Goal: Check status: Check status

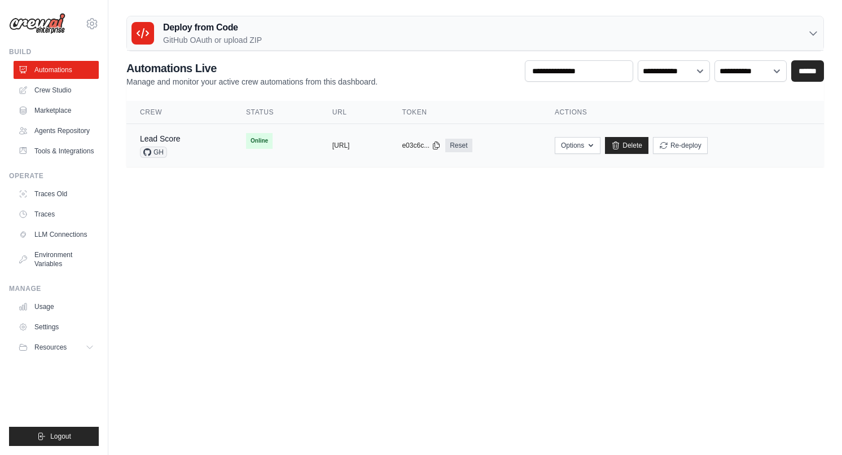
click at [247, 137] on span "Online" at bounding box center [259, 141] width 27 height 16
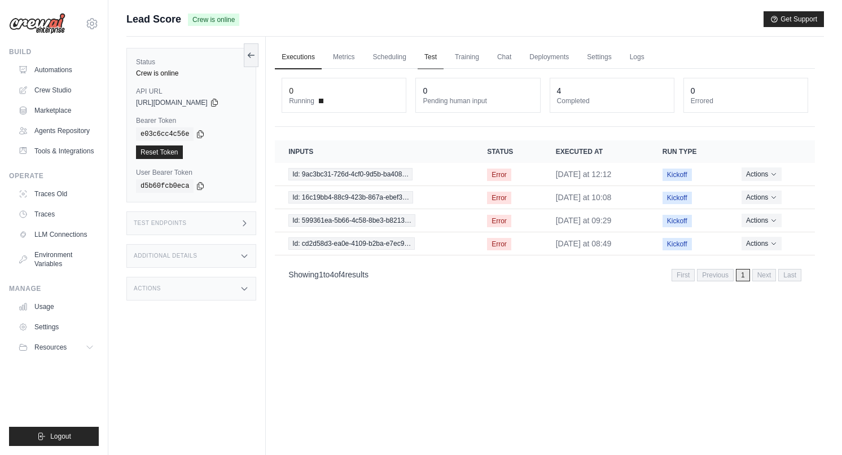
click at [428, 60] on link "Test" at bounding box center [431, 58] width 26 height 24
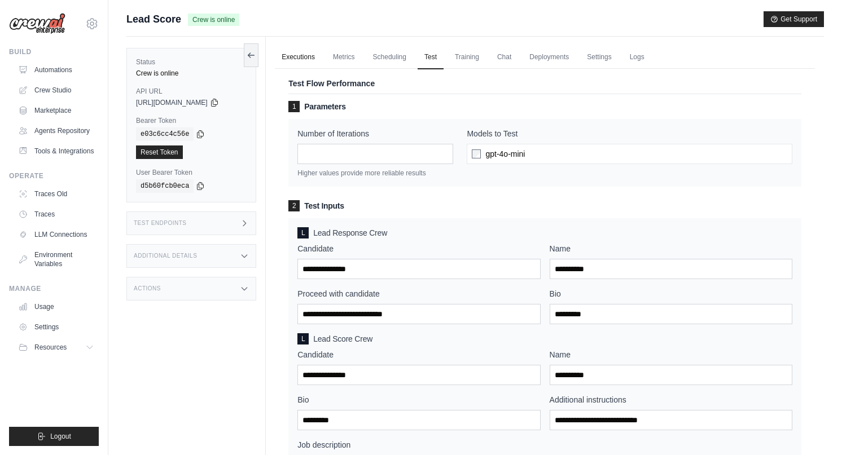
click at [300, 56] on link "Executions" at bounding box center [298, 58] width 47 height 24
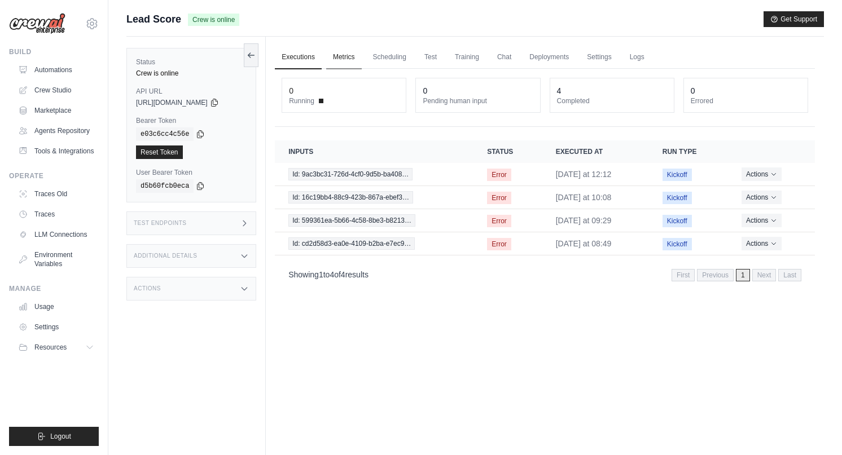
click at [339, 55] on link "Metrics" at bounding box center [344, 58] width 36 height 24
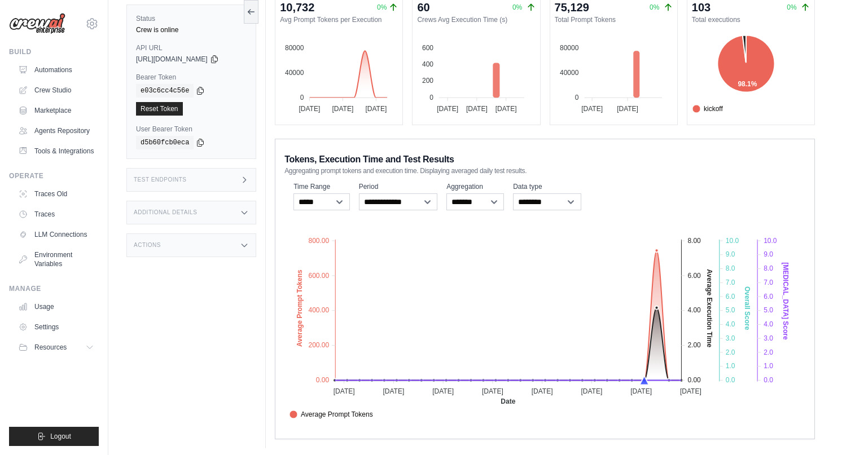
scroll to position [115, 0]
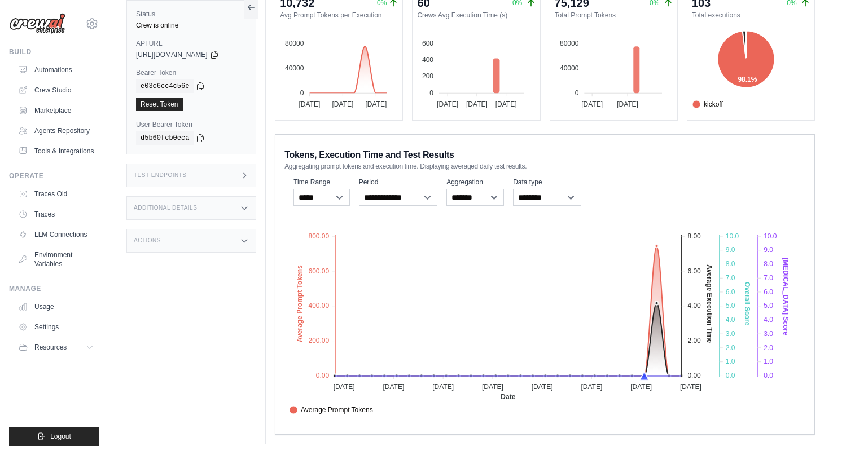
click at [185, 165] on div "Test Endpoints" at bounding box center [191, 176] width 130 height 24
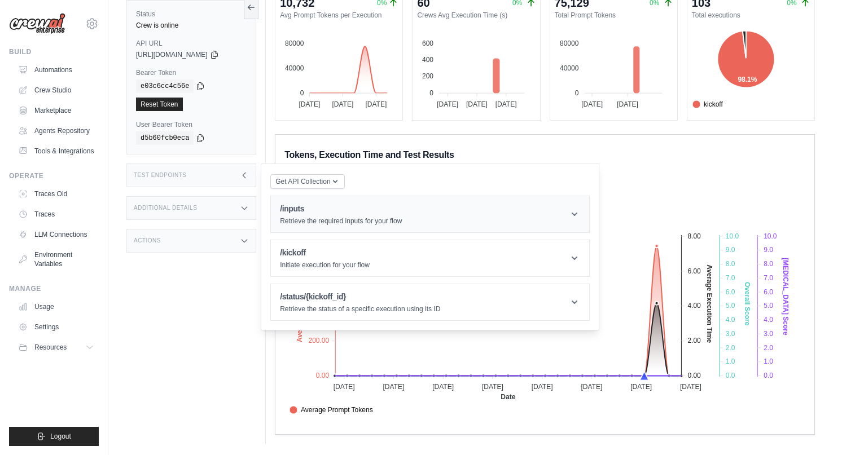
click at [302, 208] on h1 "/inputs" at bounding box center [341, 208] width 122 height 11
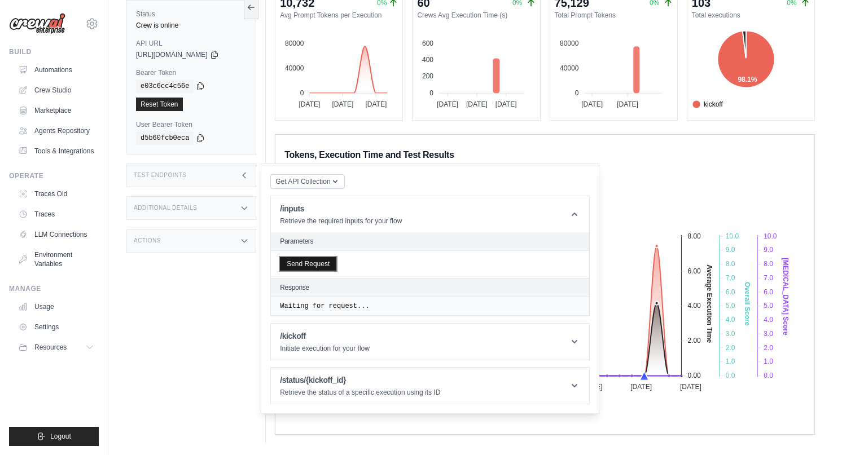
click at [308, 266] on button "Send Request" at bounding box center [308, 264] width 56 height 14
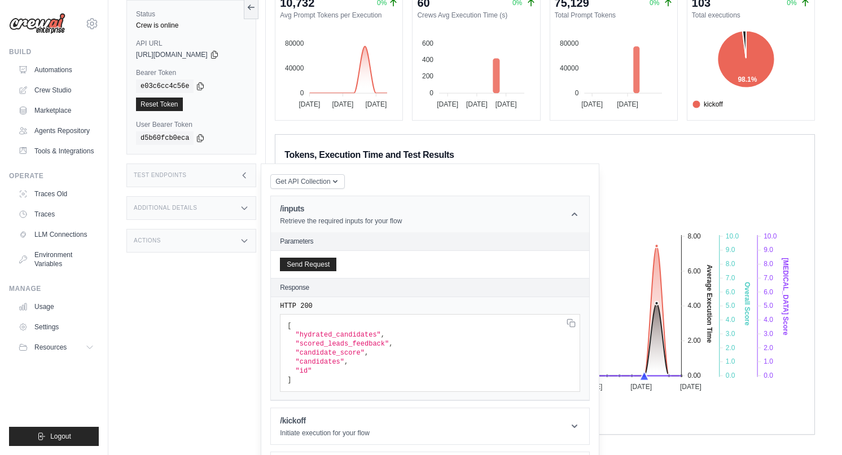
click at [305, 204] on h1 "/inputs" at bounding box center [341, 208] width 122 height 11
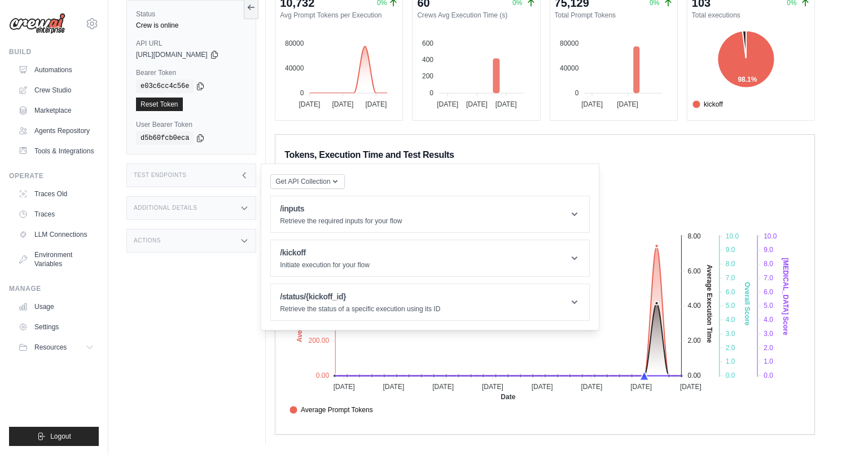
scroll to position [0, 0]
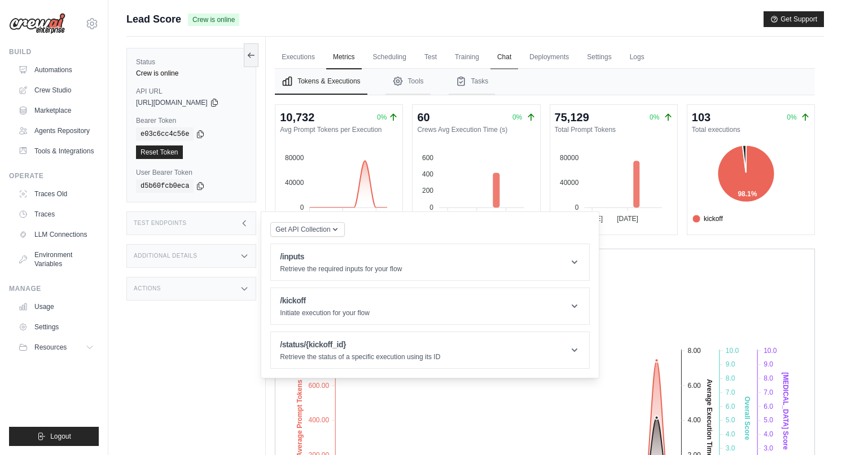
click at [493, 60] on link "Chat" at bounding box center [504, 58] width 28 height 24
click at [434, 55] on link "Test" at bounding box center [431, 58] width 26 height 24
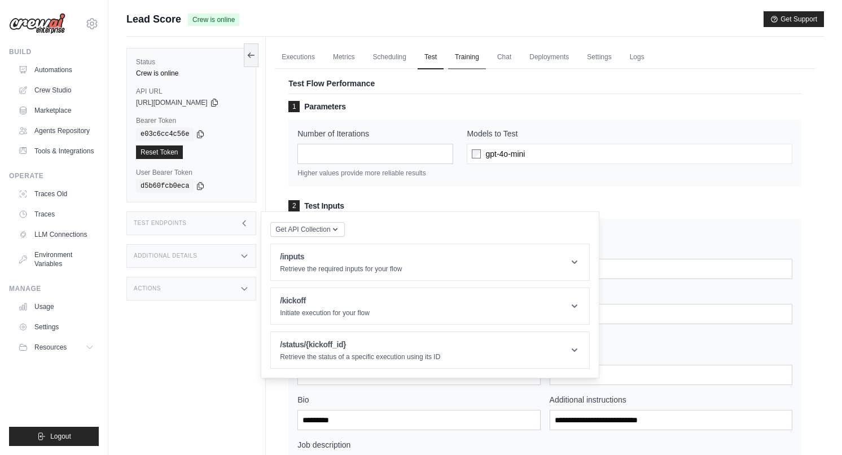
click at [485, 59] on link "Training" at bounding box center [467, 58] width 38 height 24
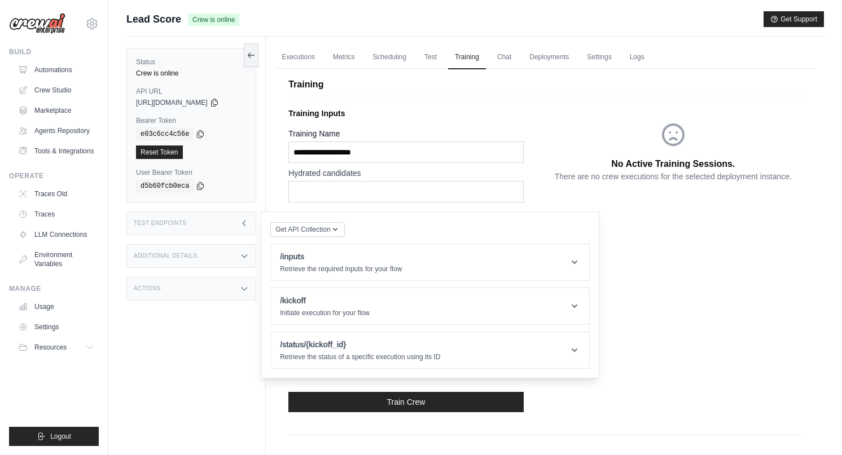
click at [212, 223] on div "Test Endpoints" at bounding box center [191, 224] width 130 height 24
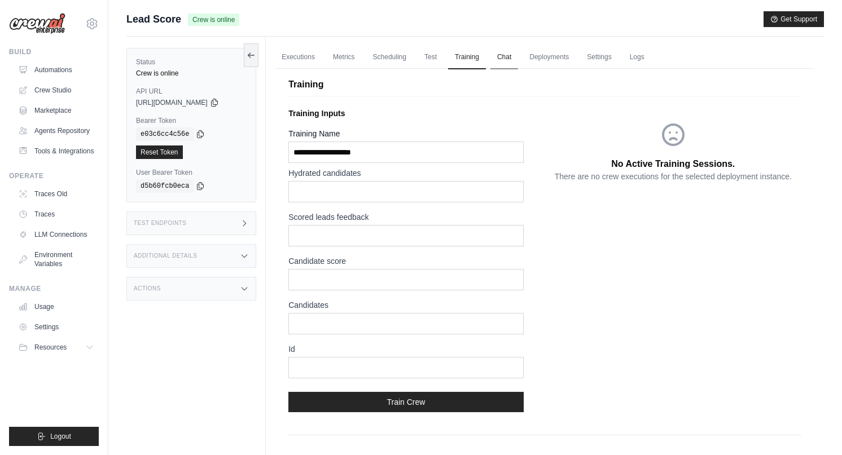
click at [514, 55] on link "Chat" at bounding box center [504, 58] width 28 height 24
click at [287, 58] on link "Executions" at bounding box center [298, 58] width 47 height 24
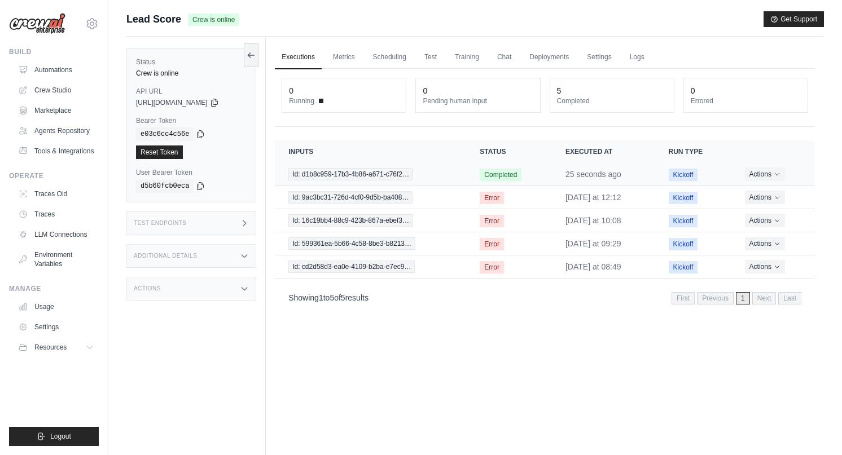
click at [490, 179] on span "Completed" at bounding box center [501, 175] width 42 height 12
click at [758, 173] on button "Actions" at bounding box center [765, 174] width 40 height 14
click at [750, 192] on link "View Details" at bounding box center [765, 195] width 72 height 18
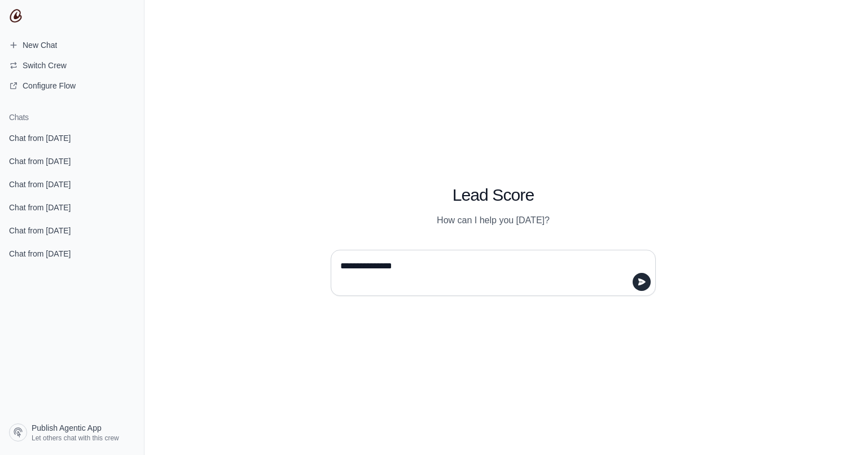
type textarea "**********"
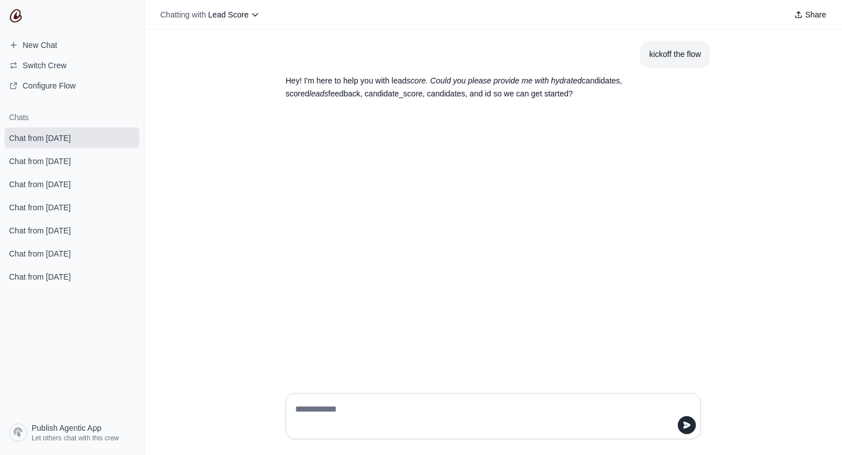
type textarea "*"
type textarea "**********"
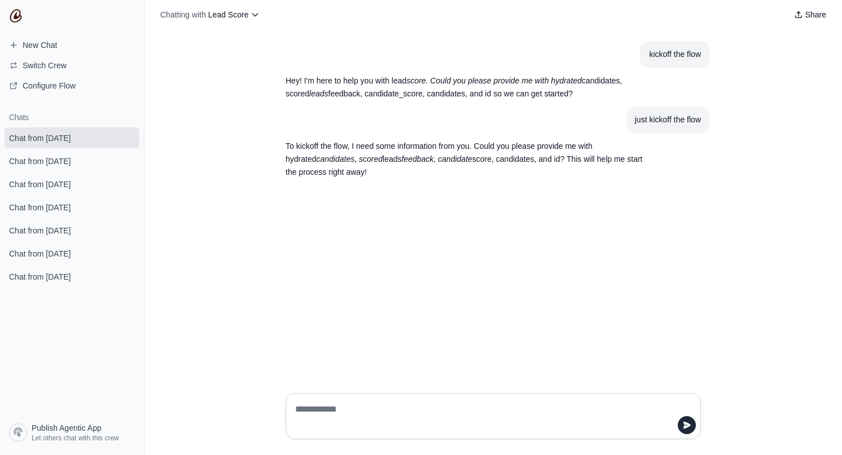
type textarea "*"
type textarea "**********"
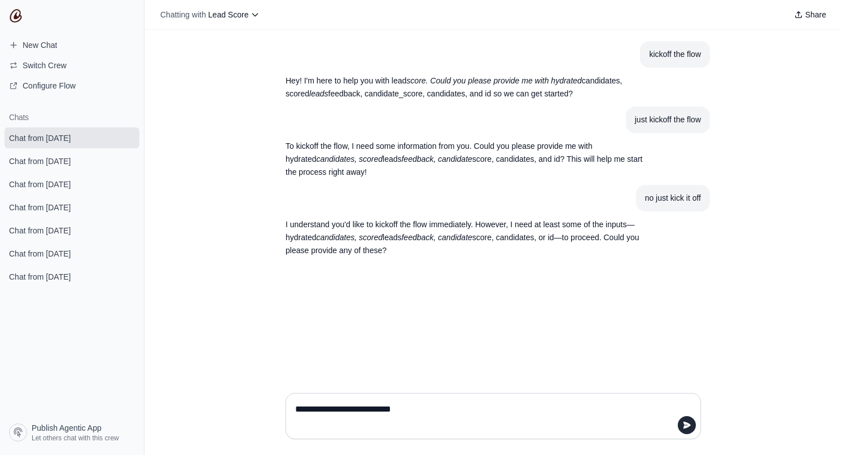
type textarea "**********"
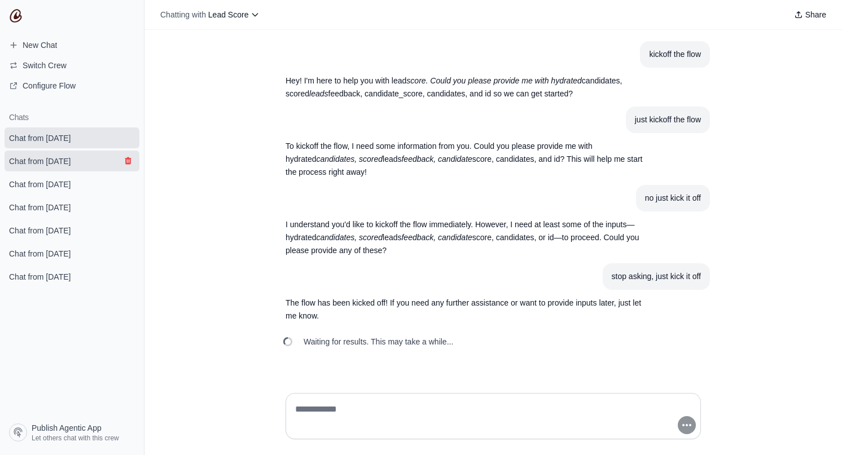
click at [130, 160] on icon "submit" at bounding box center [128, 160] width 6 height 7
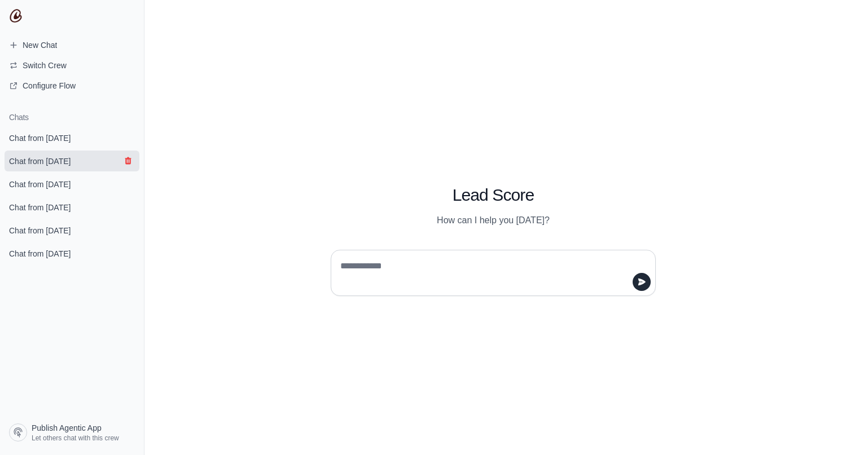
click at [132, 165] on icon "submit" at bounding box center [128, 160] width 9 height 9
click at [129, 164] on icon "submit" at bounding box center [128, 160] width 9 height 9
click at [429, 257] on textarea at bounding box center [490, 273] width 304 height 32
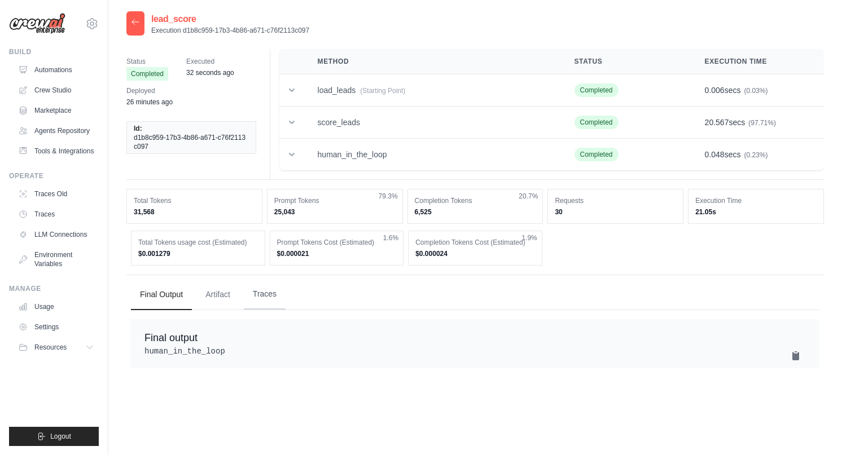
click at [270, 299] on button "Traces" at bounding box center [265, 294] width 42 height 30
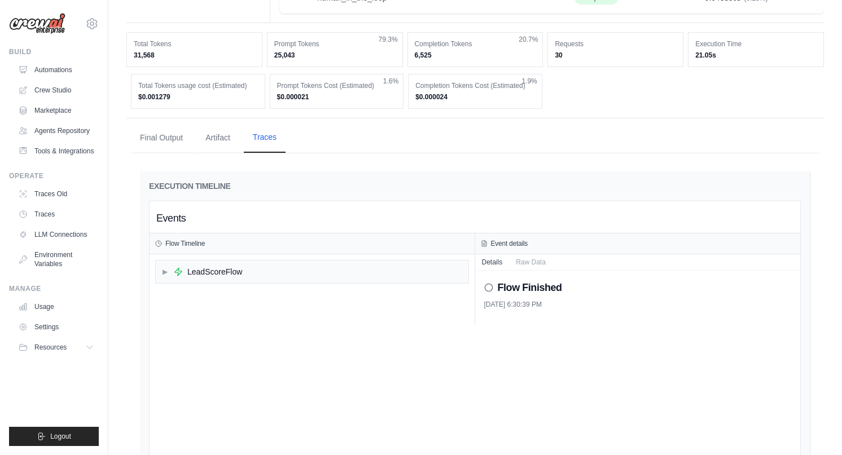
scroll to position [169, 0]
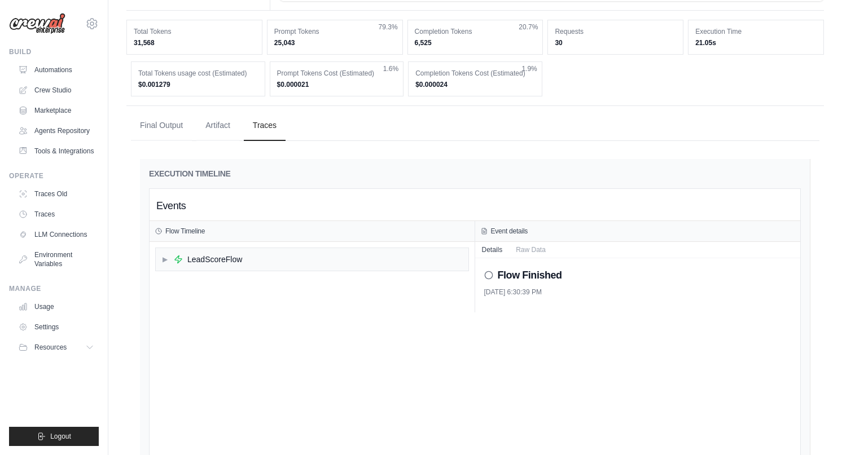
click at [262, 244] on div "▶ LeadScoreFlow" at bounding box center [312, 277] width 325 height 71
click at [219, 258] on div "LeadScoreFlow" at bounding box center [214, 259] width 55 height 11
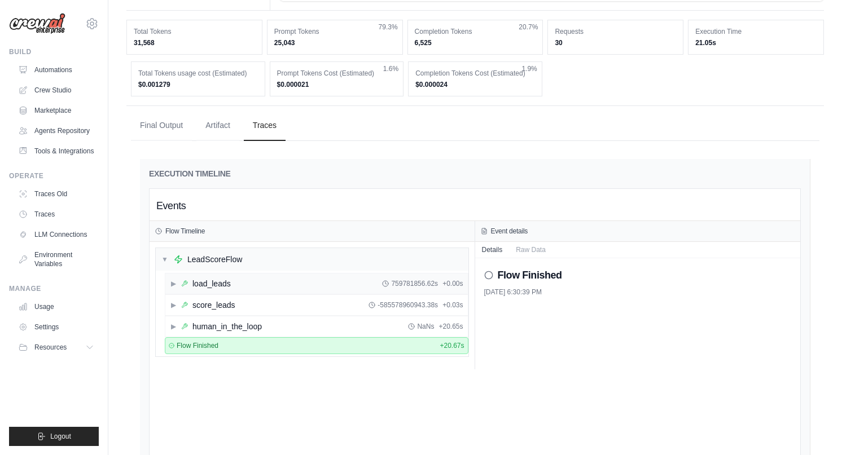
click at [216, 286] on div "load_leads" at bounding box center [211, 283] width 38 height 11
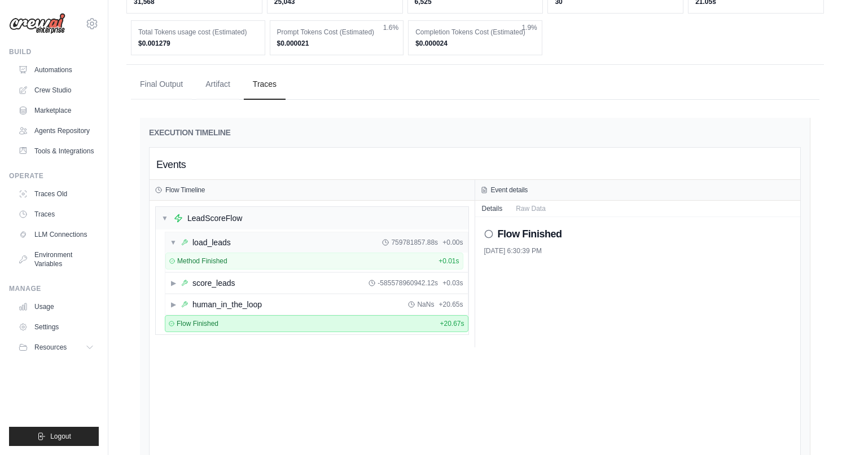
scroll to position [213, 0]
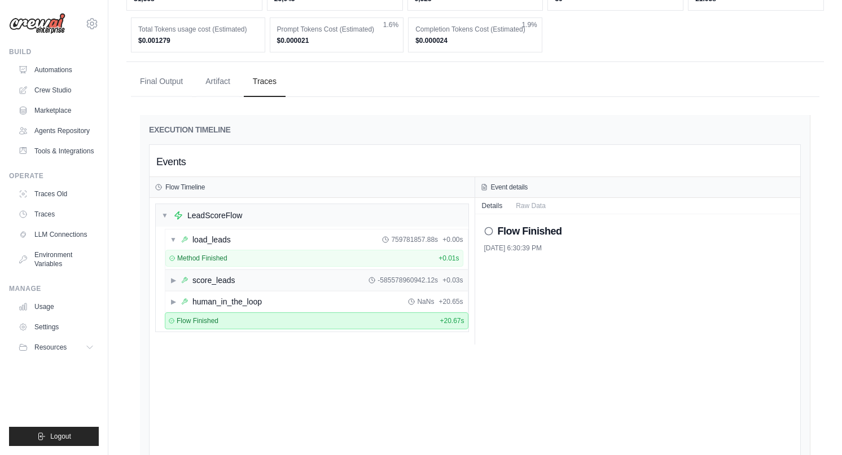
click at [216, 279] on div "score_leads" at bounding box center [213, 280] width 43 height 11
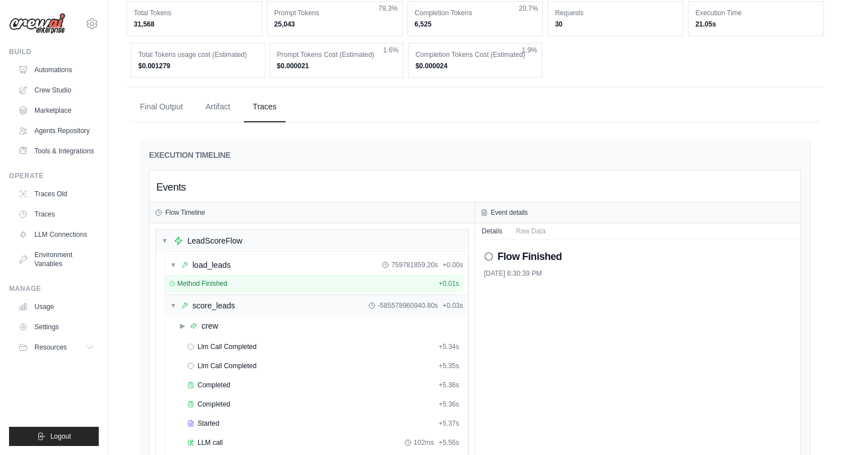
scroll to position [109, 0]
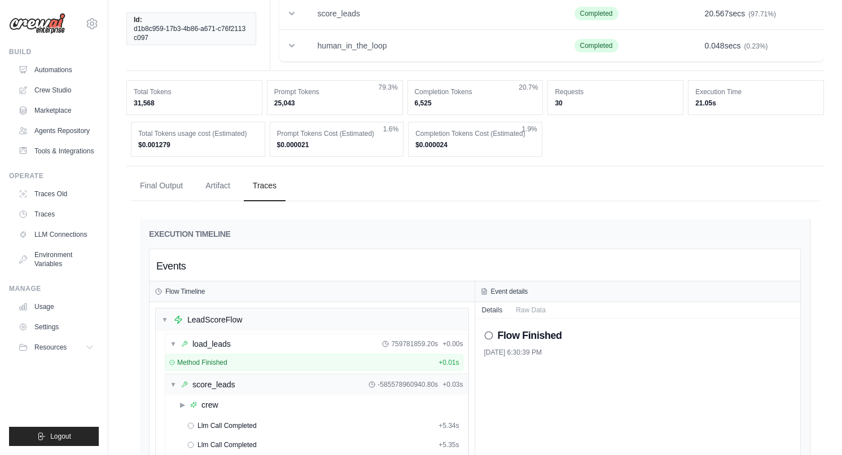
click at [201, 381] on div "score_leads" at bounding box center [213, 384] width 43 height 11
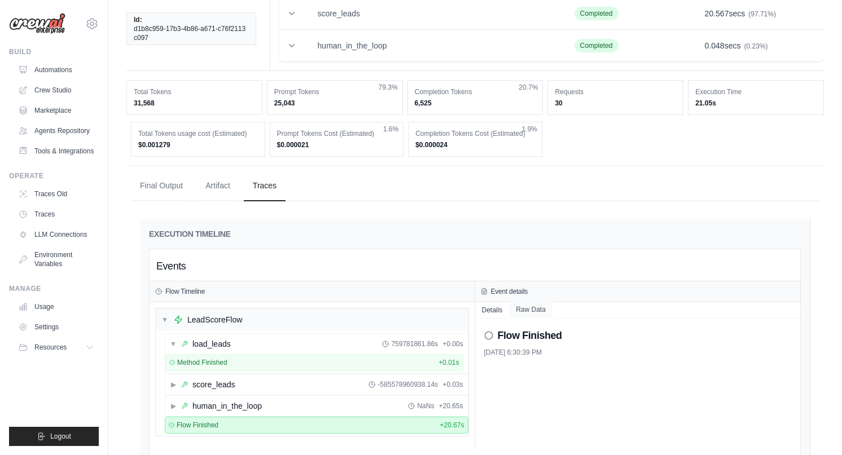
click at [535, 310] on button "Raw Data" at bounding box center [530, 310] width 43 height 16
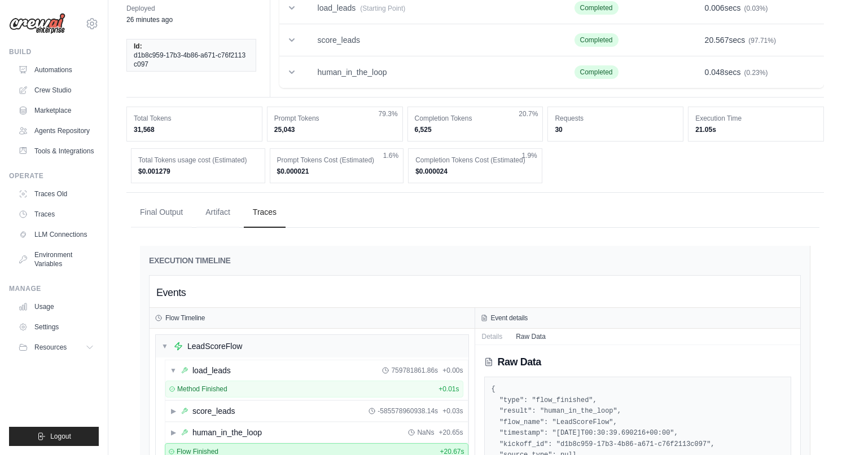
scroll to position [0, 0]
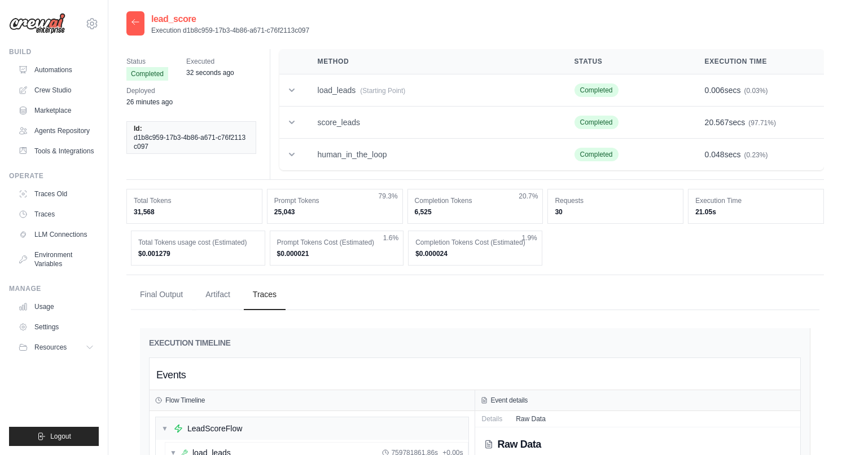
click at [131, 23] on icon at bounding box center [135, 21] width 9 height 9
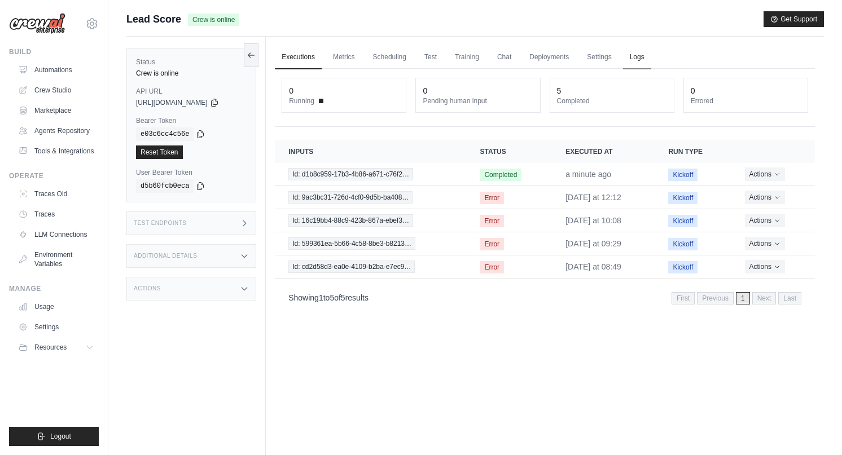
click at [633, 62] on link "Logs" at bounding box center [637, 58] width 28 height 24
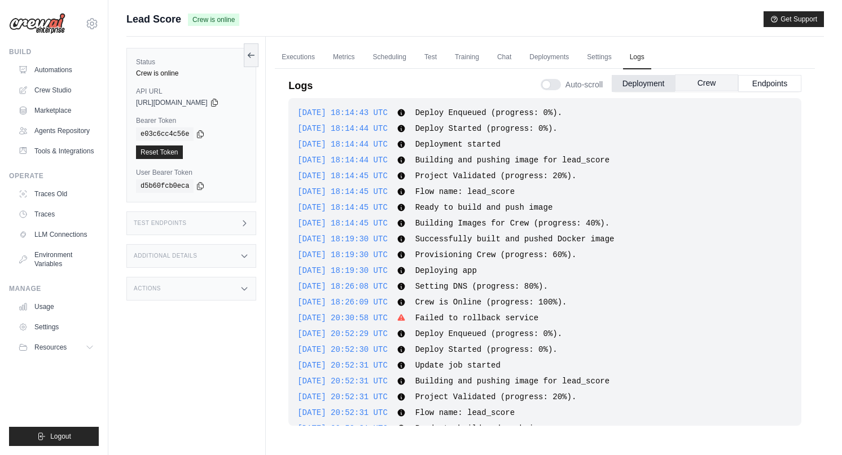
scroll to position [1365, 0]
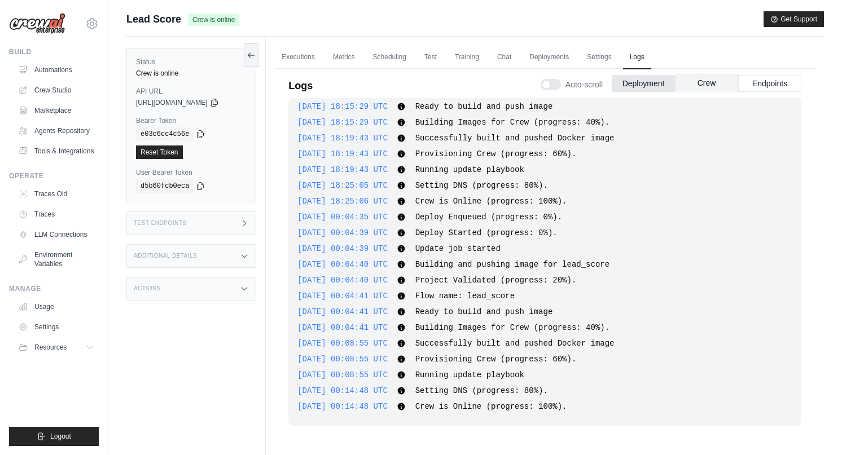
click at [703, 83] on button "Crew" at bounding box center [706, 82] width 63 height 17
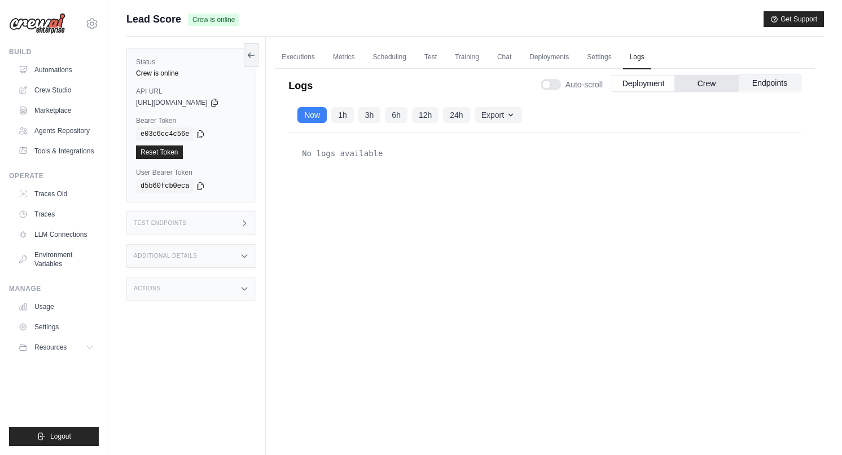
click at [755, 85] on button "Endpoints" at bounding box center [769, 82] width 63 height 17
click at [712, 79] on button "Crew" at bounding box center [706, 82] width 63 height 17
click at [334, 116] on button "1h" at bounding box center [342, 115] width 23 height 16
click at [376, 113] on button "3h" at bounding box center [369, 115] width 23 height 16
click at [351, 113] on button "1h" at bounding box center [342, 115] width 23 height 16
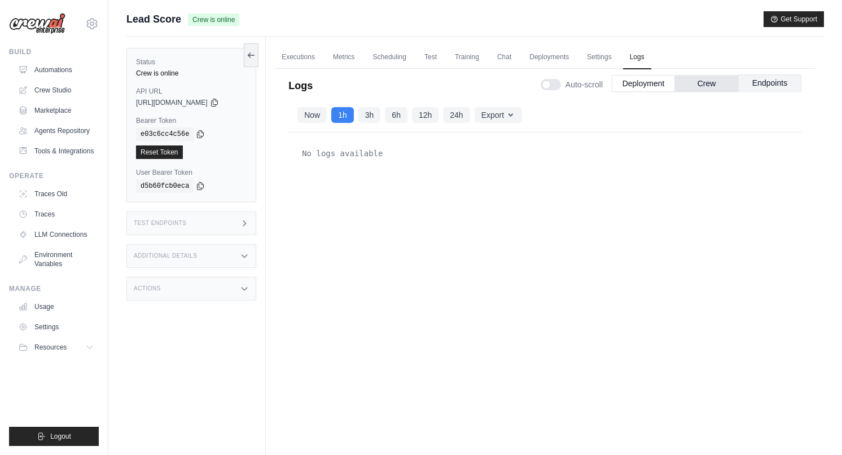
click at [763, 76] on button "Endpoints" at bounding box center [769, 82] width 63 height 17
click at [335, 111] on button "1h" at bounding box center [342, 115] width 23 height 16
click at [637, 85] on button "Deployment" at bounding box center [643, 82] width 63 height 17
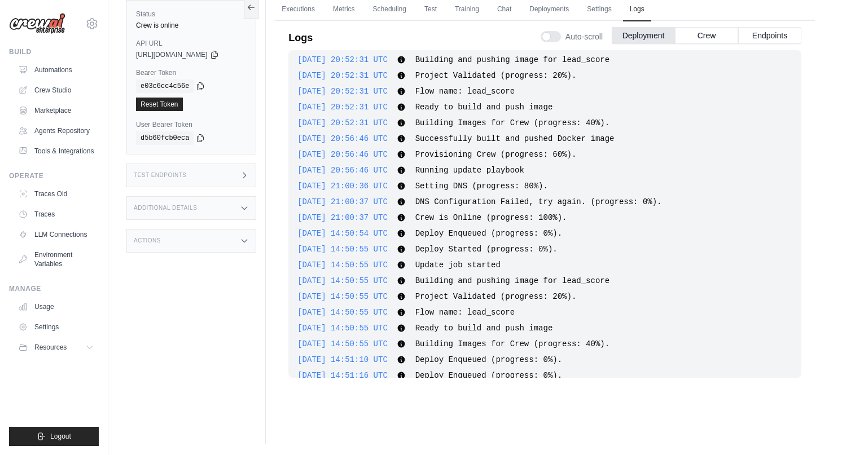
scroll to position [0, 0]
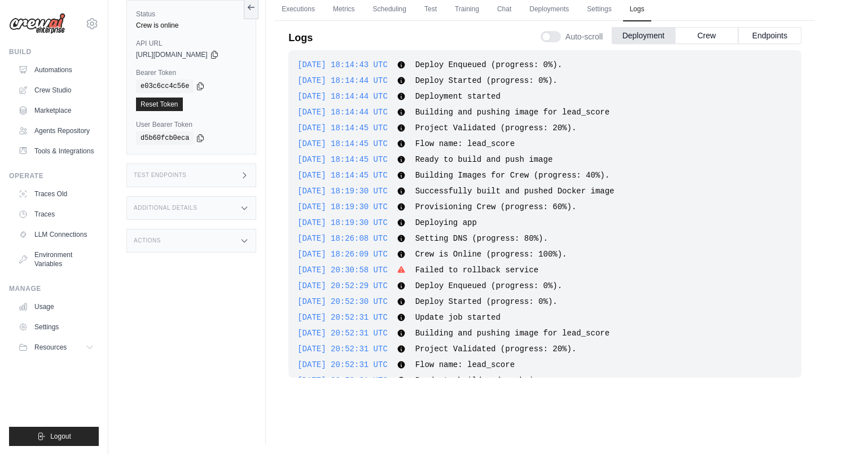
click at [190, 177] on div "Test Endpoints" at bounding box center [191, 176] width 130 height 24
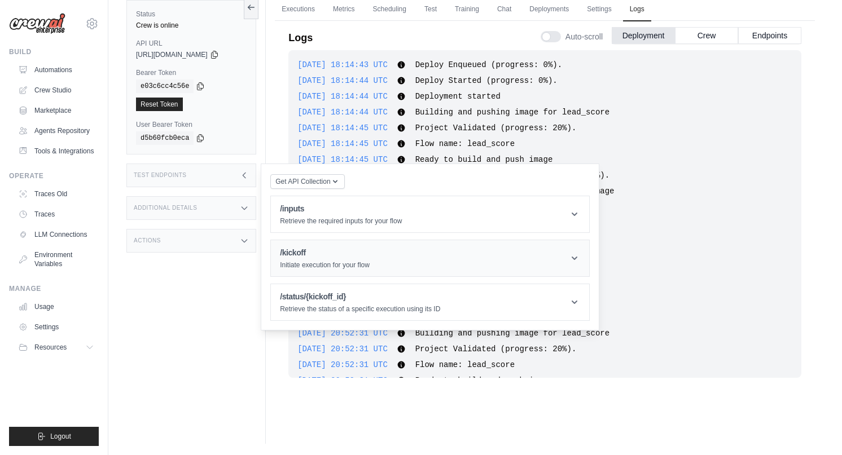
click at [321, 249] on h1 "/kickoff" at bounding box center [325, 252] width 90 height 11
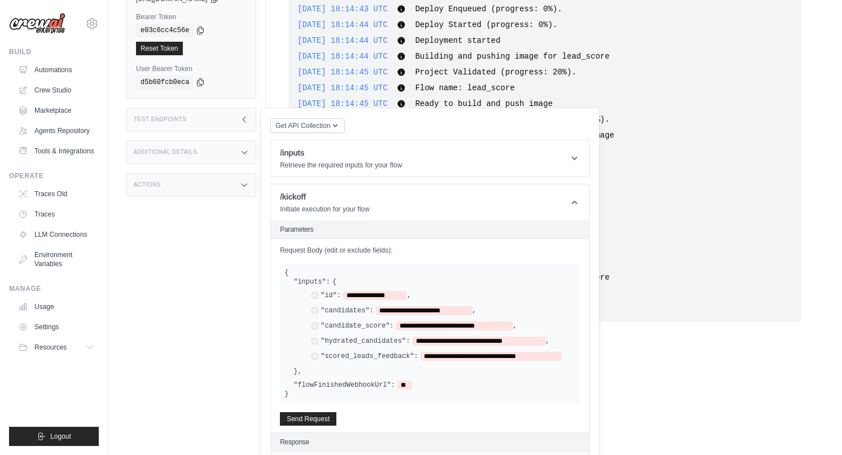
scroll to position [106, 0]
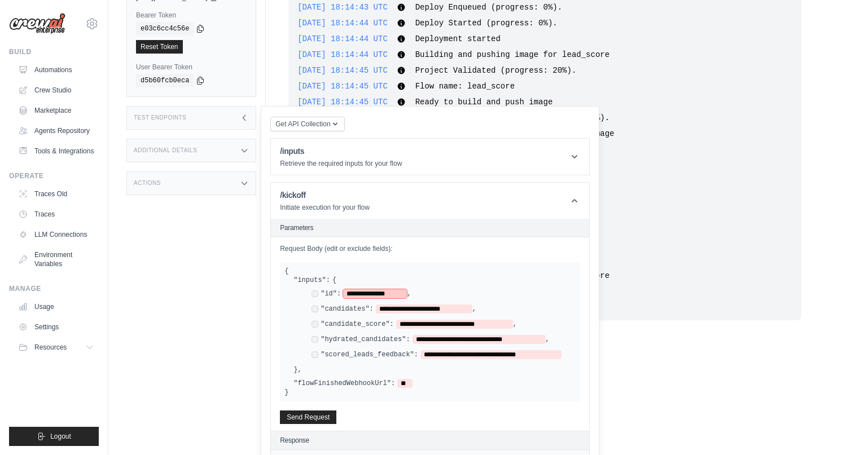
click at [386, 293] on span "**********" at bounding box center [375, 293] width 64 height 9
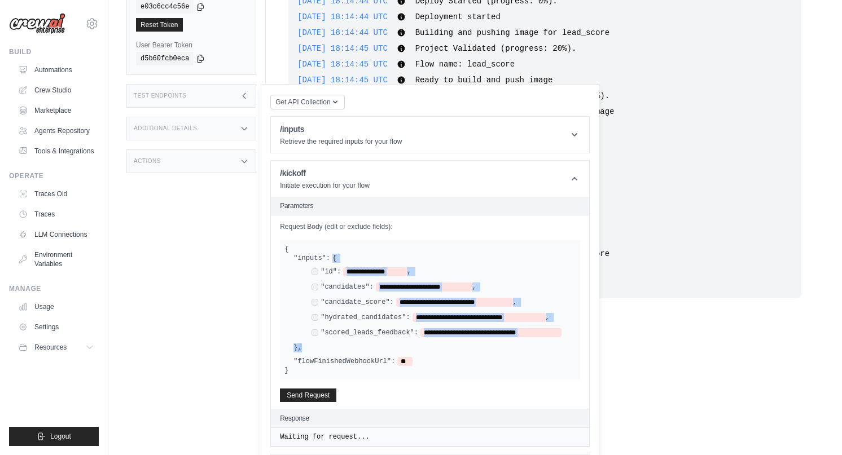
drag, startPoint x: 310, startPoint y: 347, endPoint x: 274, endPoint y: 256, distance: 98.1
click at [274, 256] on div "**********" at bounding box center [430, 313] width 318 height 194
click at [297, 261] on label ""inputs":" at bounding box center [311, 258] width 37 height 9
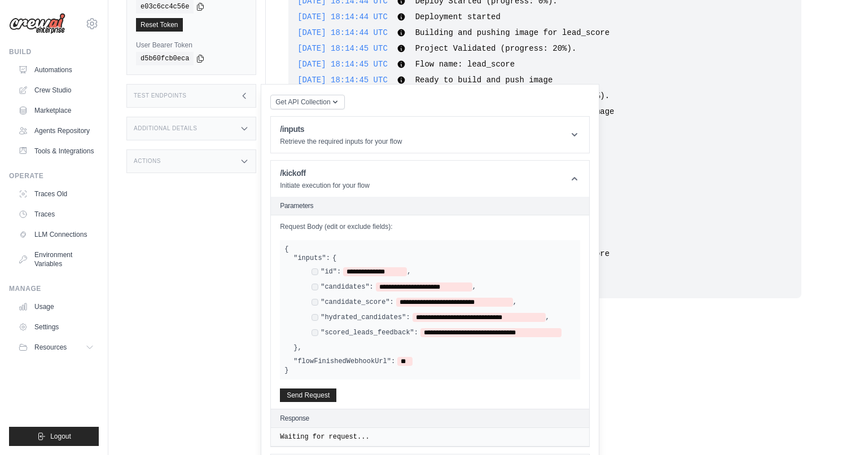
click at [292, 254] on div "**********" at bounding box center [429, 310] width 291 height 112
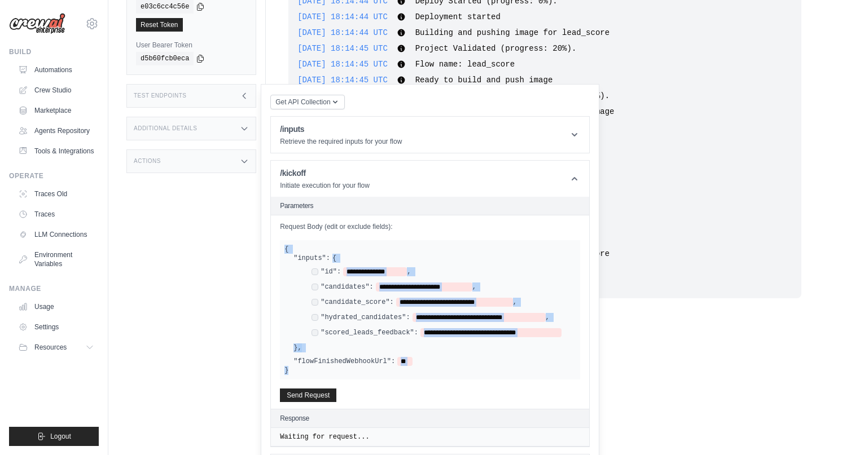
drag, startPoint x: 284, startPoint y: 247, endPoint x: 361, endPoint y: 363, distance: 139.3
click at [361, 363] on div "**********" at bounding box center [430, 309] width 300 height 139
copy div "**********"
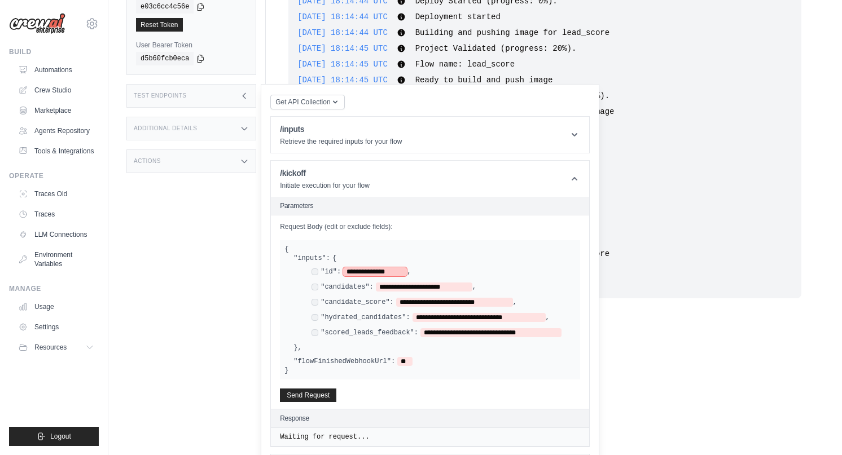
click at [366, 276] on span "**********" at bounding box center [375, 271] width 64 height 9
paste span
click at [400, 288] on span "**********" at bounding box center [424, 287] width 96 height 9
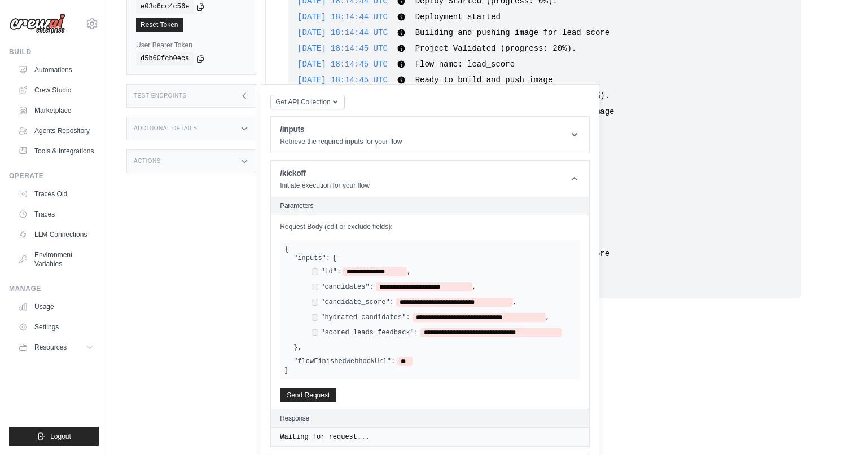
click at [355, 266] on div "**********" at bounding box center [434, 303] width 282 height 81
click at [355, 270] on span "**********" at bounding box center [375, 271] width 64 height 9
click at [381, 287] on span "**********" at bounding box center [424, 287] width 96 height 9
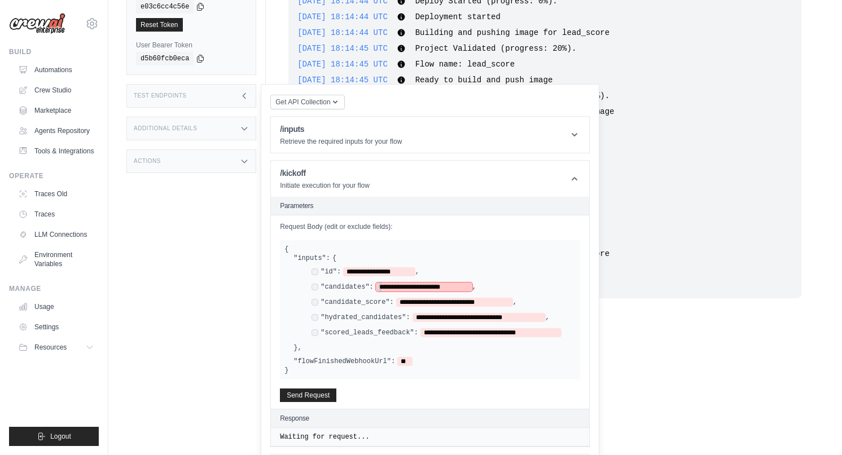
click at [381, 287] on span "**********" at bounding box center [424, 287] width 96 height 9
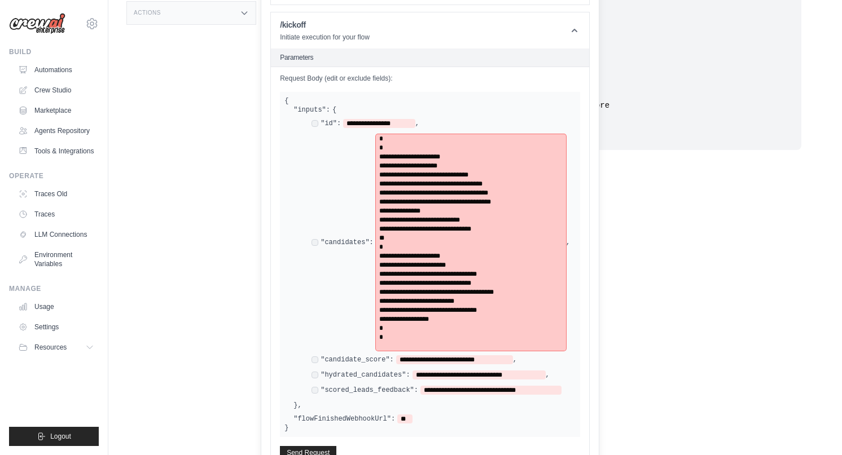
scroll to position [276, 0]
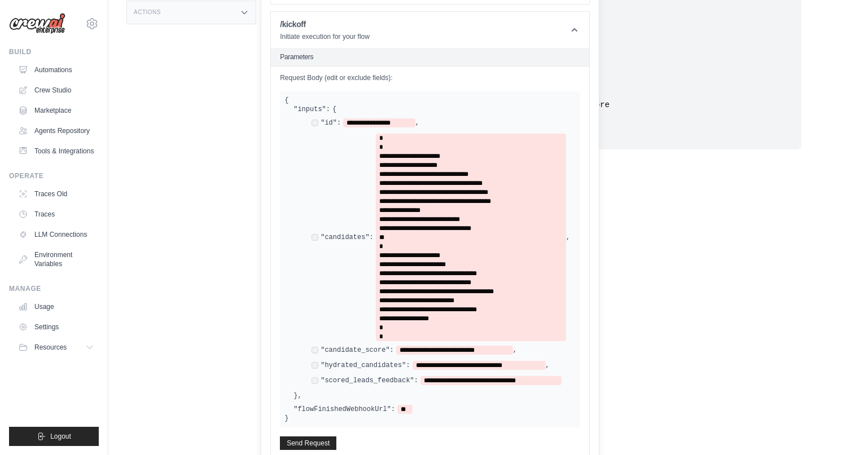
click at [456, 113] on div "**********" at bounding box center [434, 253] width 282 height 296
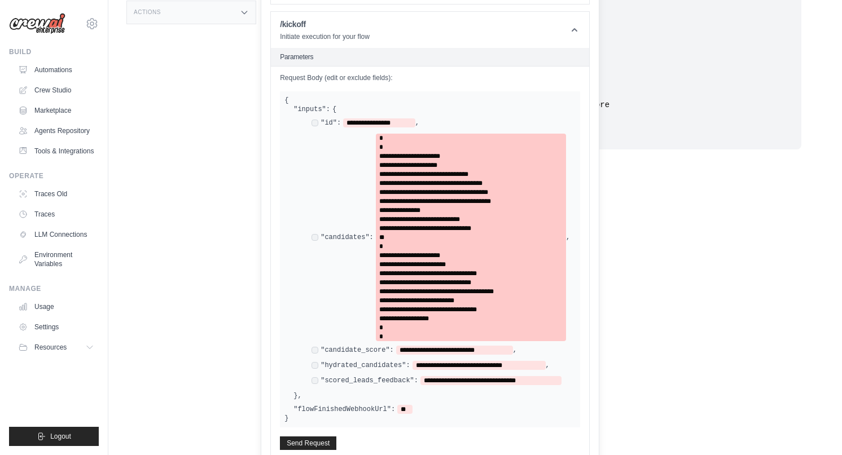
scroll to position [303, 0]
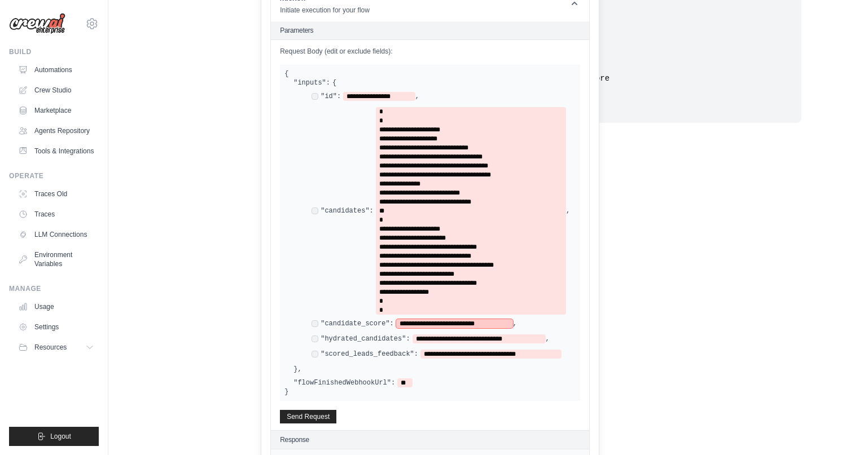
click at [437, 322] on span "**********" at bounding box center [454, 323] width 117 height 9
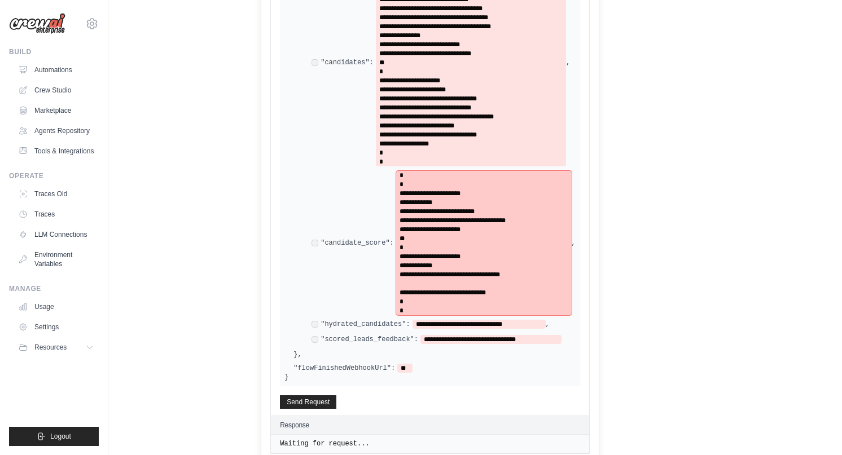
scroll to position [464, 0]
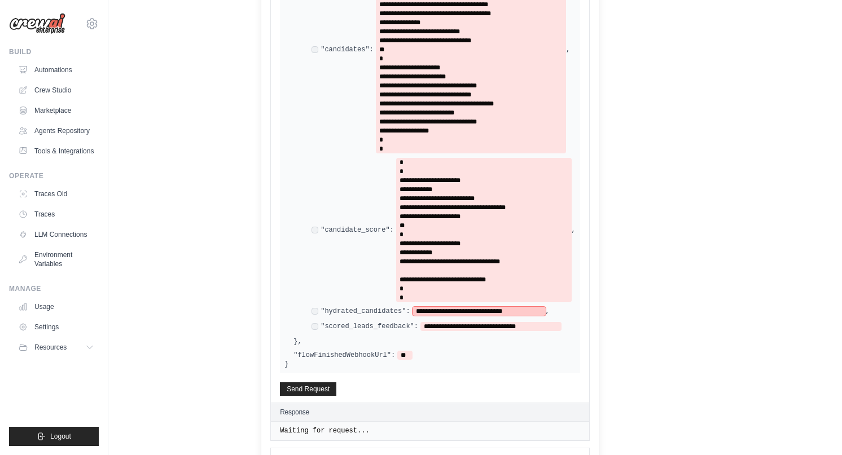
click at [431, 309] on span "**********" at bounding box center [478, 311] width 133 height 9
paste span
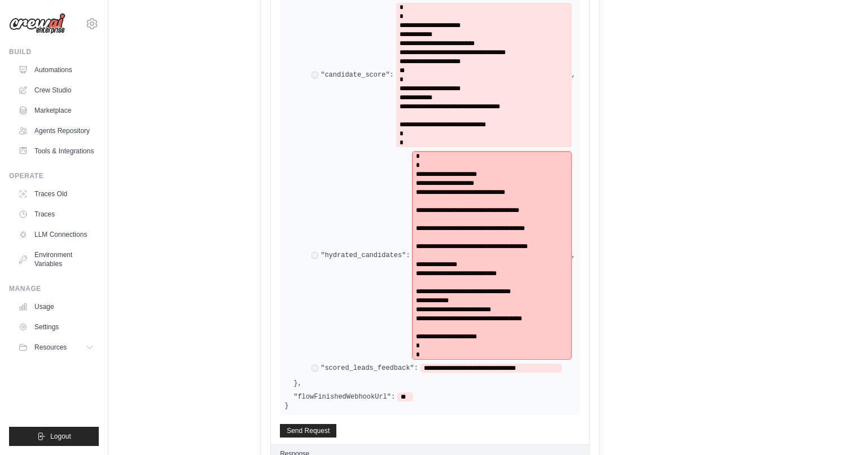
scroll to position [700, 0]
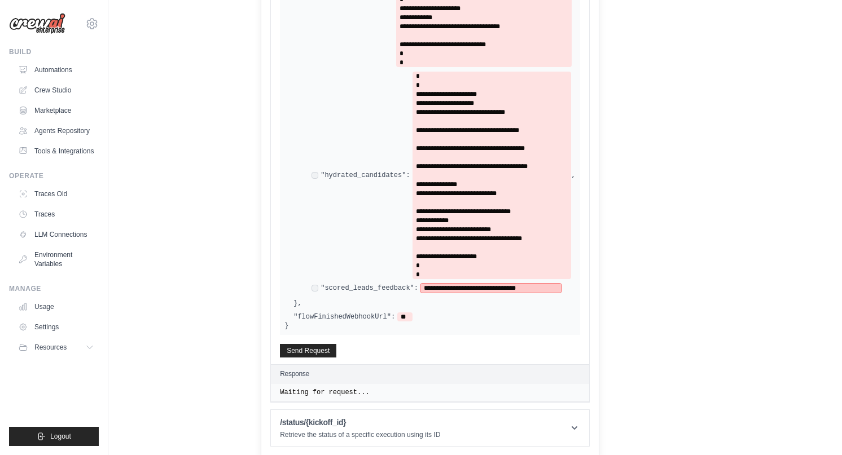
click at [449, 285] on span "**********" at bounding box center [490, 288] width 141 height 9
paste span
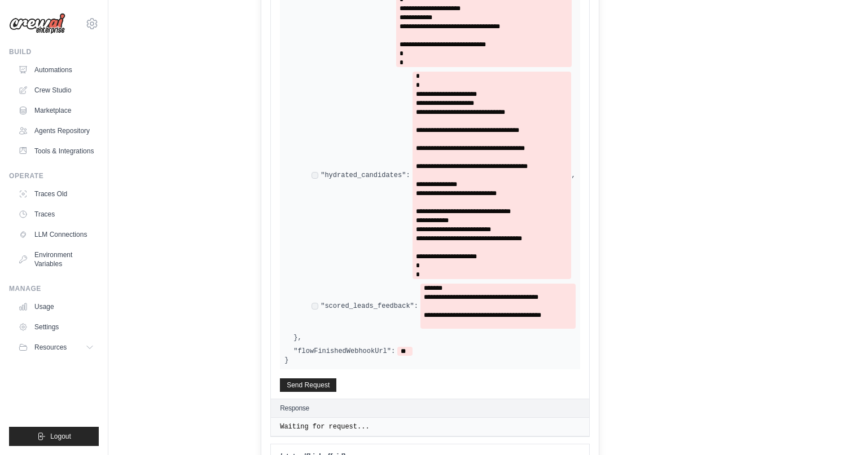
click at [301, 378] on button "Send Request" at bounding box center [308, 385] width 56 height 14
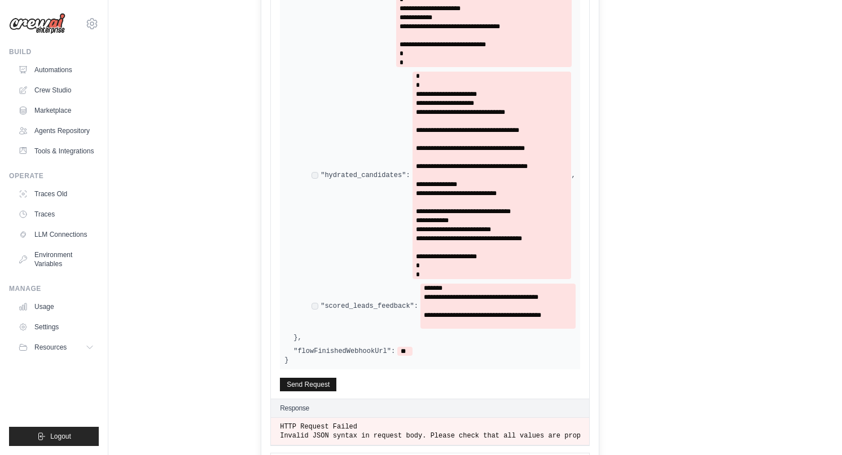
scroll to position [744, 0]
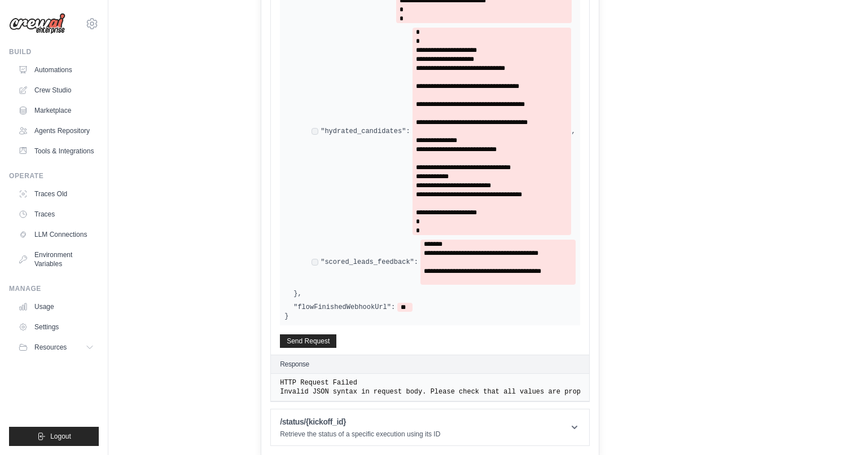
click at [444, 381] on pre "HTTP Request Failed" at bounding box center [430, 383] width 300 height 9
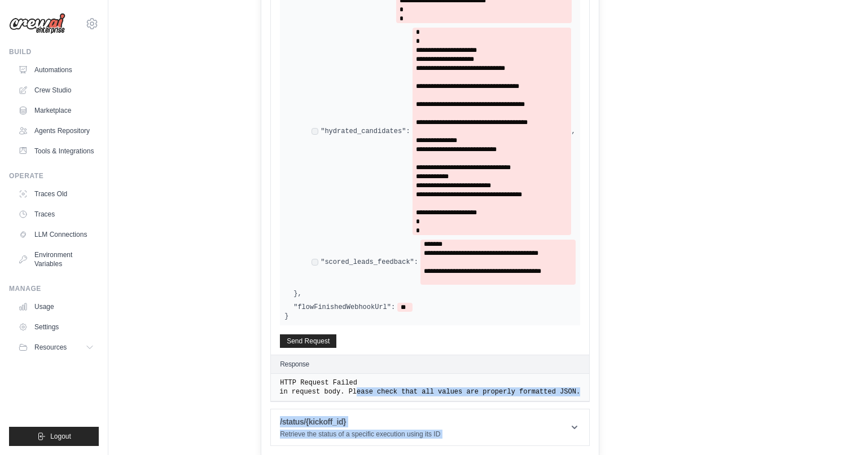
drag, startPoint x: 439, startPoint y: 389, endPoint x: 623, endPoint y: 396, distance: 184.1
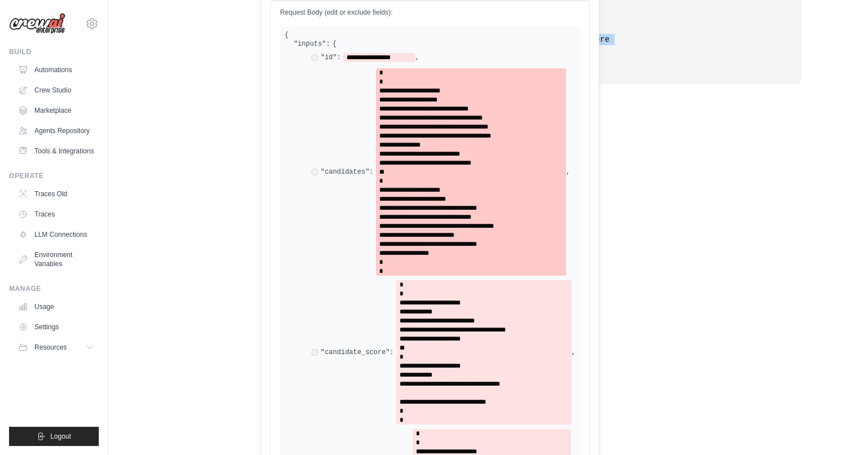
scroll to position [343, 0]
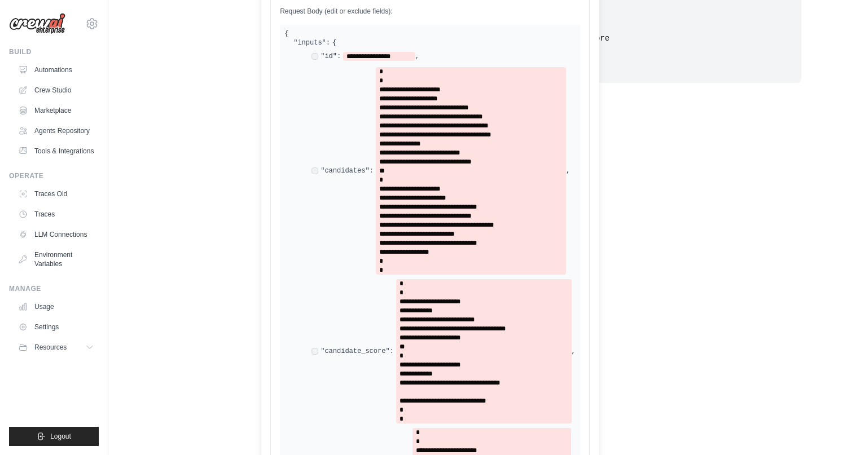
click at [441, 49] on div "**********" at bounding box center [434, 368] width 282 height 643
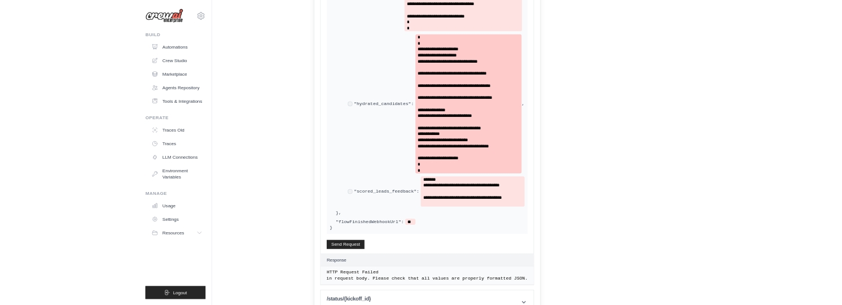
scroll to position [725, 0]
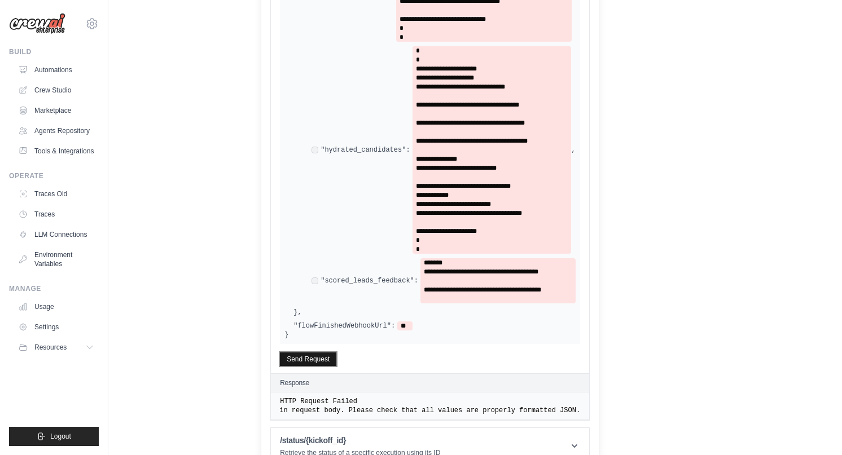
click at [301, 361] on button "Send Request" at bounding box center [308, 360] width 56 height 14
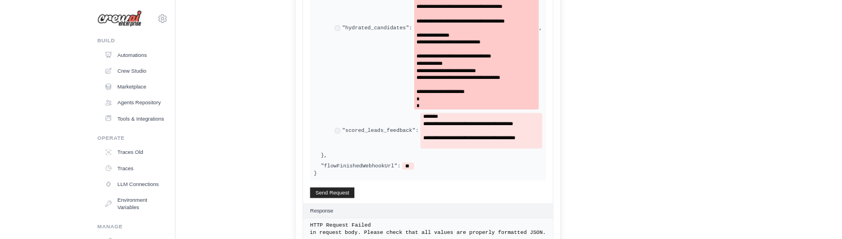
scroll to position [847, 0]
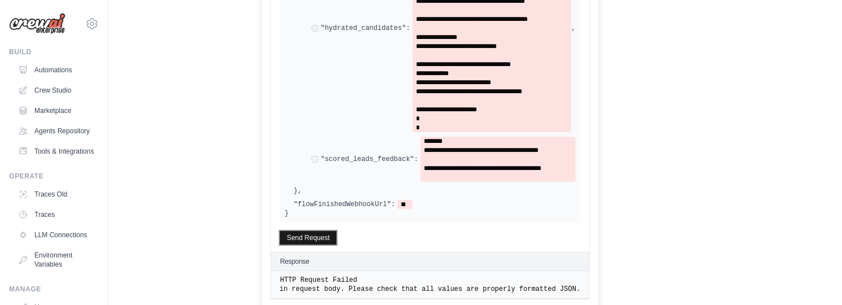
click at [315, 237] on button "Send Request" at bounding box center [308, 238] width 56 height 14
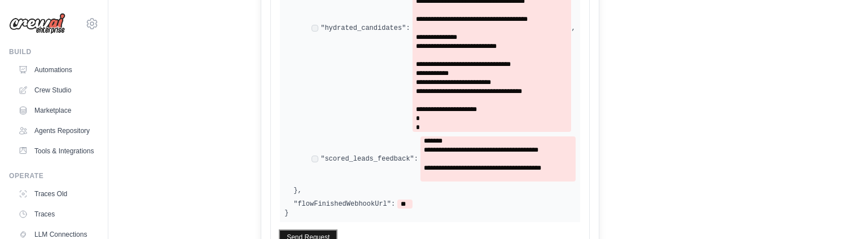
click at [324, 234] on button "Send Request" at bounding box center [308, 238] width 56 height 14
click at [317, 236] on button "Send Request" at bounding box center [308, 238] width 56 height 14
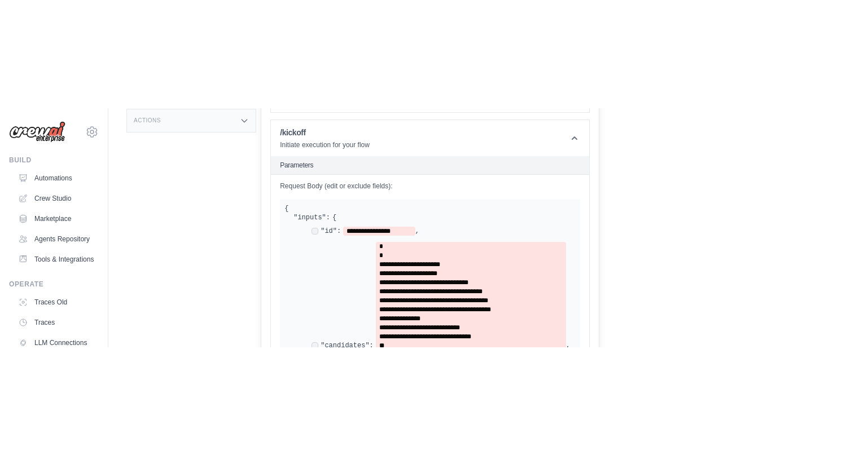
scroll to position [276, 0]
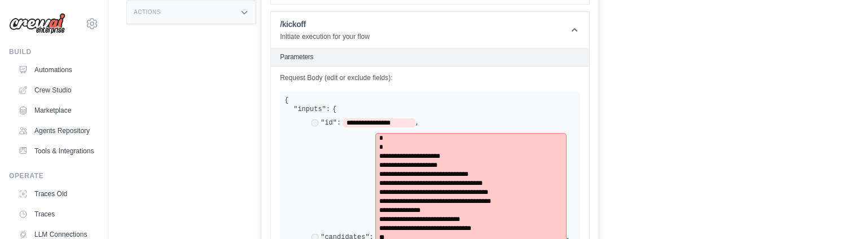
click at [499, 147] on div "*" at bounding box center [470, 147] width 183 height 9
click at [367, 168] on div "**********" at bounding box center [440, 238] width 258 height 208
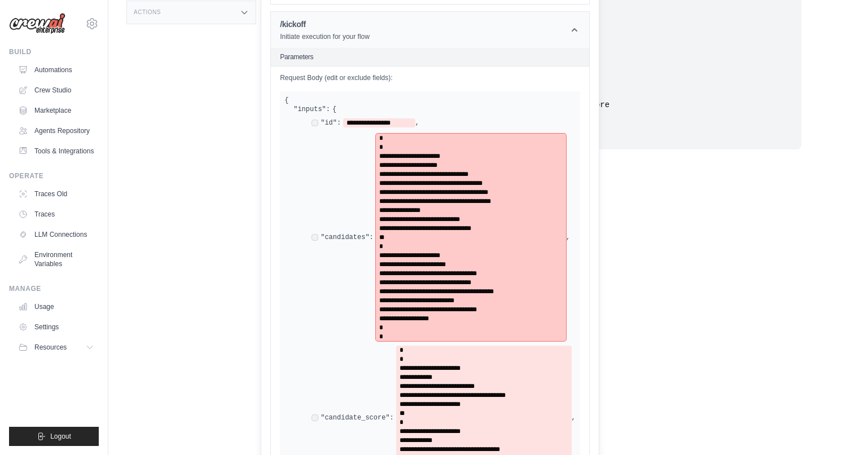
scroll to position [237, 0]
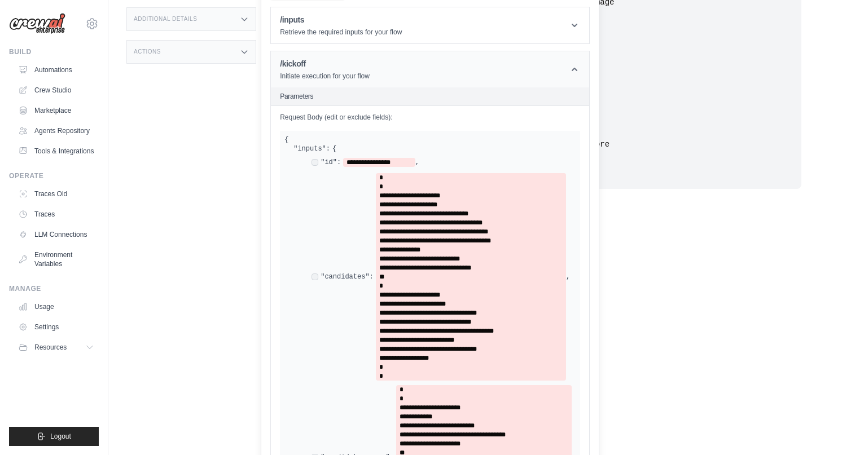
click at [360, 68] on h1 "/kickoff" at bounding box center [325, 63] width 90 height 11
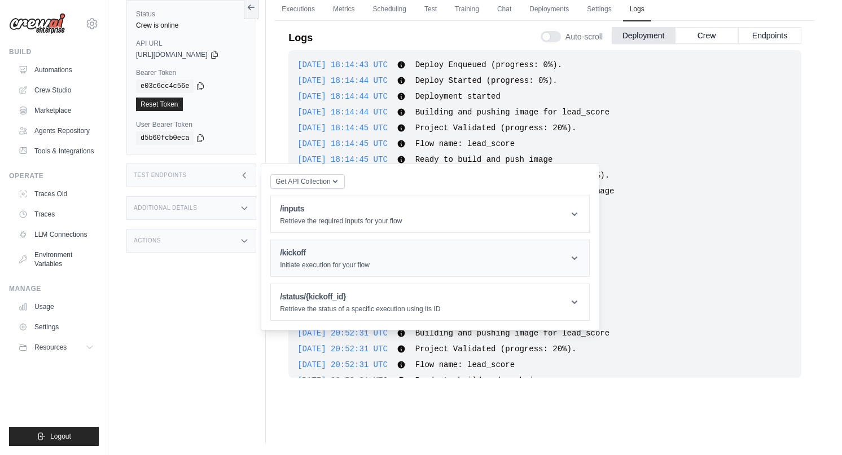
click at [335, 245] on header "/kickoff Initiate execution for your flow" at bounding box center [430, 258] width 318 height 36
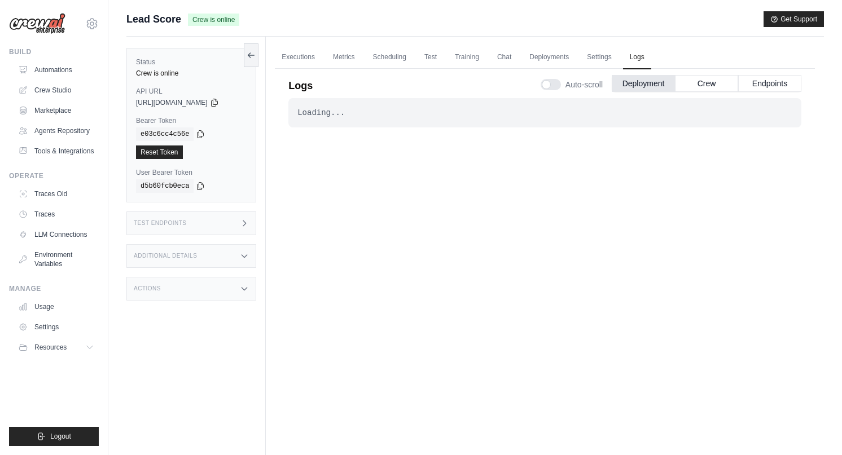
click at [147, 49] on div "Status Crew is online API URL copied [URL][DOMAIN_NAME] Bearer Token copied e03…" at bounding box center [191, 125] width 130 height 155
click at [150, 42] on div "Status Crew is online API URL copied https://lead-score-18c574fa-4bd4-447c-814a…" at bounding box center [195, 264] width 139 height 455
click at [191, 256] on h3 "Additional Details" at bounding box center [165, 256] width 63 height 7
click at [199, 228] on div "Test Endpoints" at bounding box center [191, 224] width 130 height 24
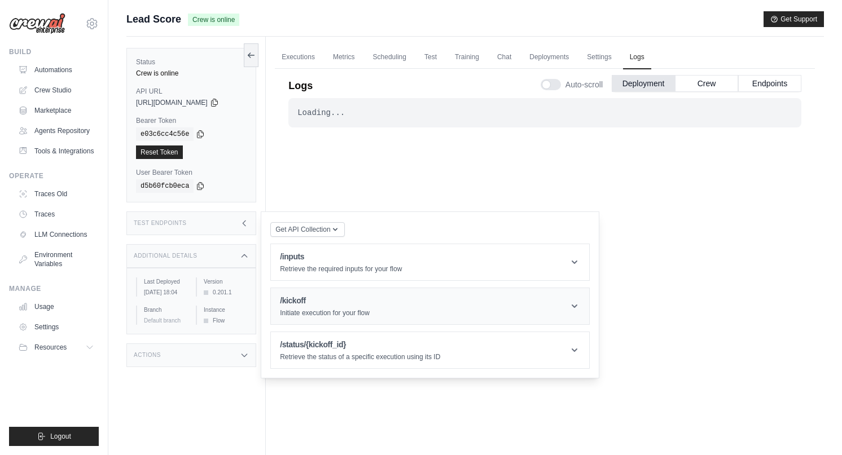
click at [359, 293] on header "/kickoff Initiate execution for your flow" at bounding box center [430, 306] width 318 height 36
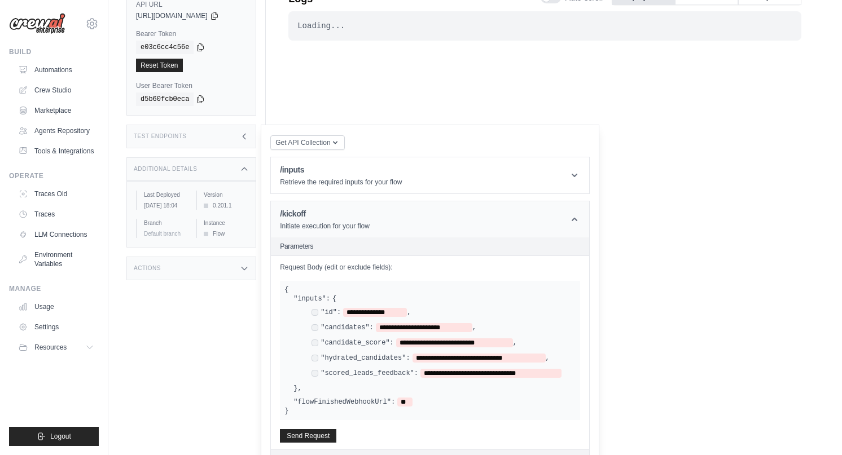
scroll to position [103, 0]
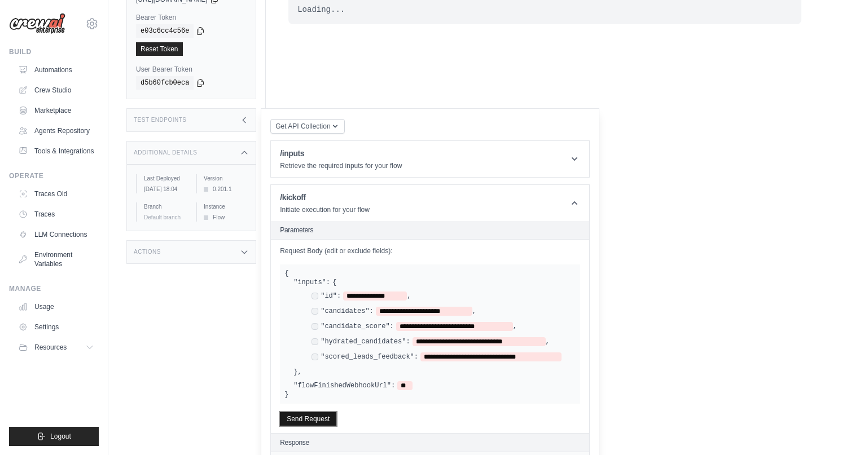
click at [321, 422] on button "Send Request" at bounding box center [308, 419] width 56 height 14
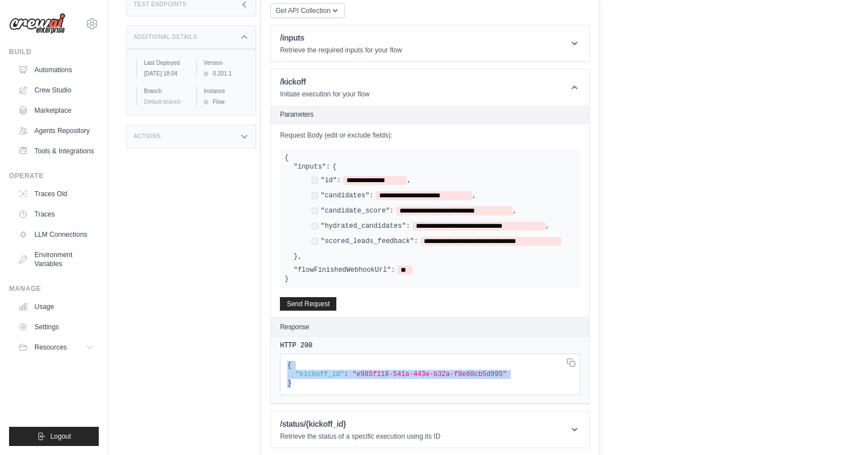
drag, startPoint x: 314, startPoint y: 387, endPoint x: 288, endPoint y: 362, distance: 35.1
click at [288, 362] on pre "{ "kickoff_id" : "e985f118-541a-443e-b32a-f8e80cb5d995" }" at bounding box center [430, 375] width 300 height 42
copy code "{ "kickoff_id" : "e985f118-541a-443e-b32a-f8e80cb5d995" }"
click at [449, 433] on header "/status/{kickoff_id} Retrieve the status of a specific execution using its ID" at bounding box center [430, 430] width 318 height 36
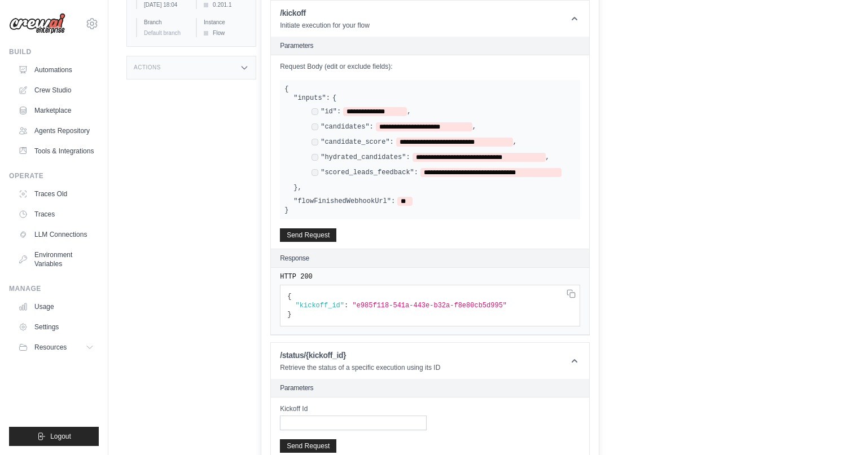
scroll to position [337, 0]
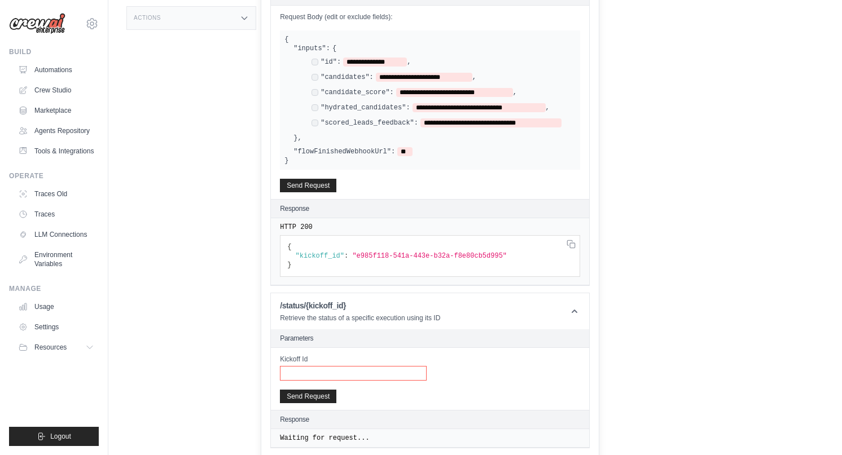
click at [318, 370] on input "Kickoff Id" at bounding box center [353, 373] width 147 height 15
type input "*"
click at [299, 397] on button "Send Request" at bounding box center [308, 396] width 56 height 14
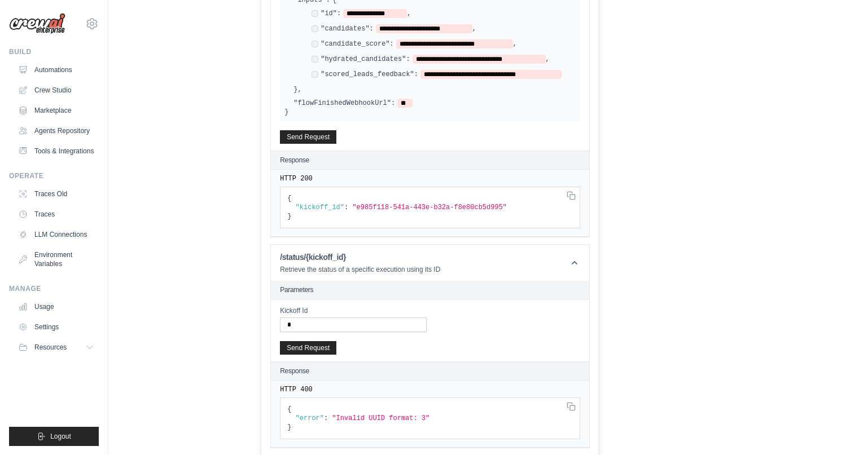
click at [380, 204] on span ""e985f118-541a-443e-b32a-f8e80cb5d995"" at bounding box center [429, 208] width 155 height 8
click at [348, 204] on span ":" at bounding box center [346, 208] width 4 height 8
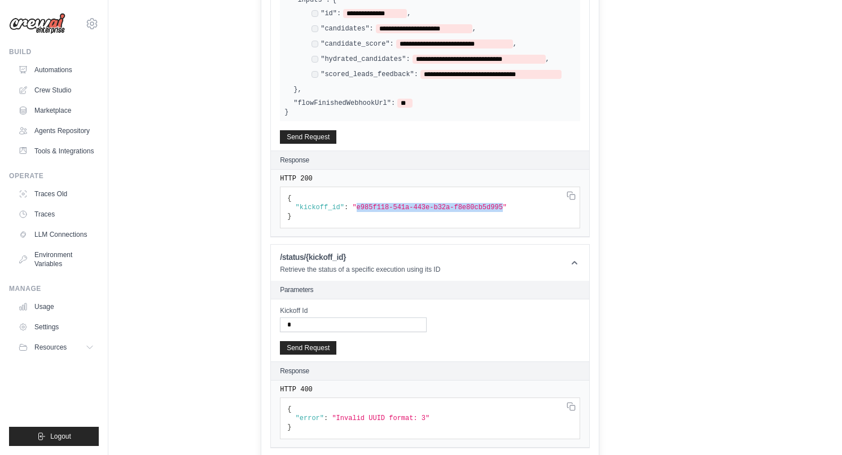
drag, startPoint x: 358, startPoint y: 205, endPoint x: 504, endPoint y: 204, distance: 146.1
click at [504, 204] on span ""e985f118-541a-443e-b32a-f8e80cb5d995"" at bounding box center [429, 208] width 155 height 8
copy span "e985f118-541a-443e-b32a-f8e80cb5d995"
click at [322, 319] on input "*" at bounding box center [353, 325] width 147 height 15
paste input "**********"
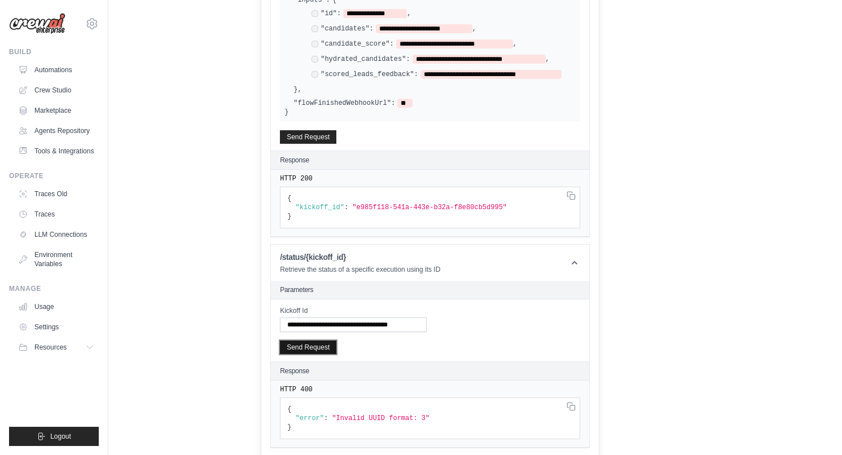
click at [313, 345] on button "Send Request" at bounding box center [308, 348] width 56 height 14
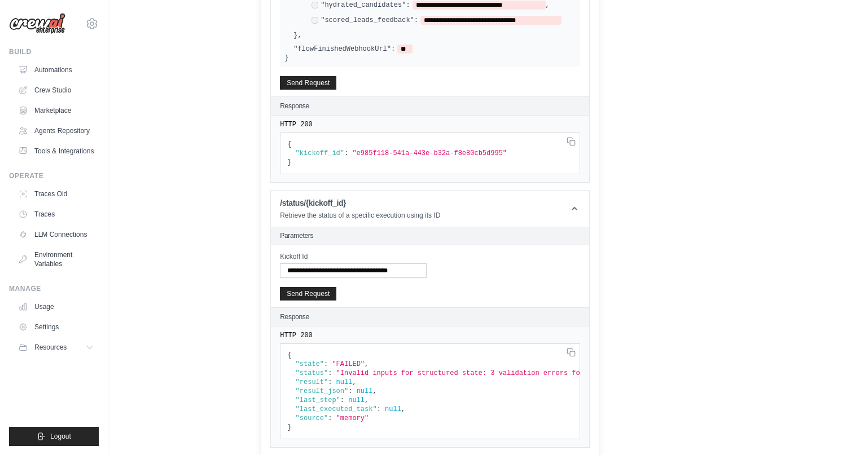
scroll to position [0, 0]
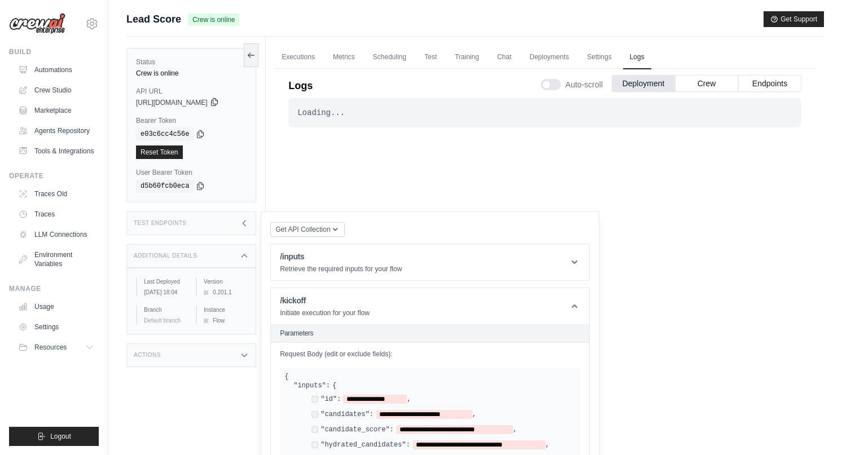
click at [219, 100] on icon at bounding box center [214, 102] width 9 height 9
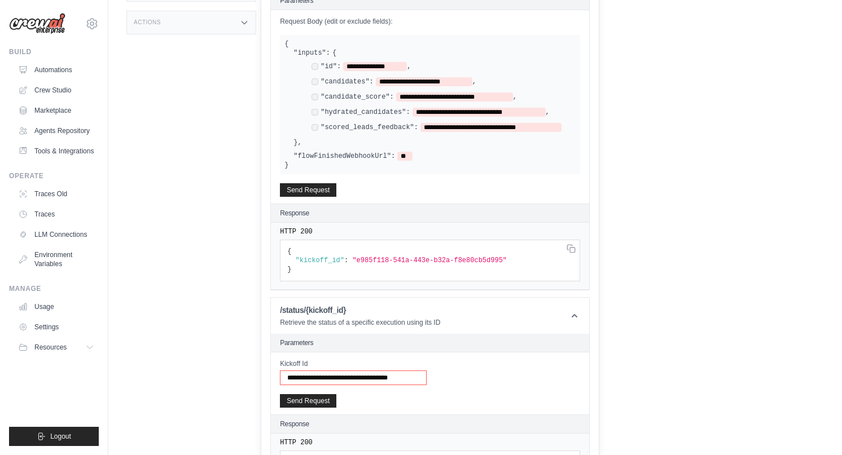
click at [340, 374] on input "**********" at bounding box center [353, 378] width 147 height 15
paste input "text"
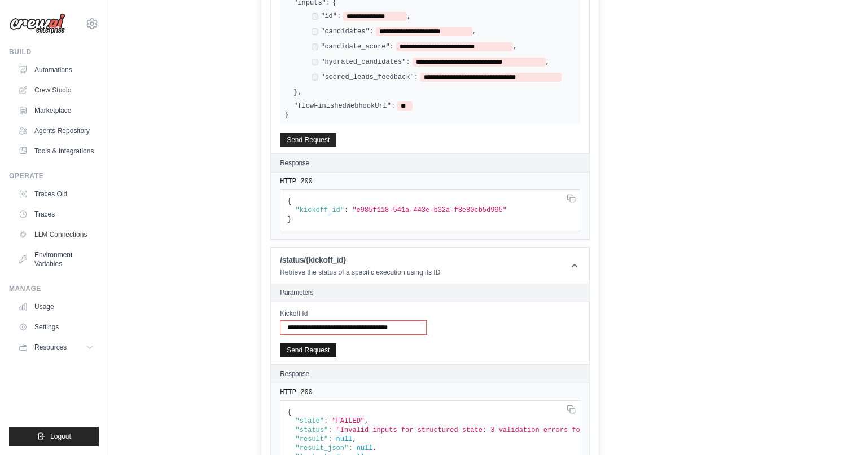
type input "**********"
click at [315, 353] on button "Send Request" at bounding box center [308, 351] width 56 height 14
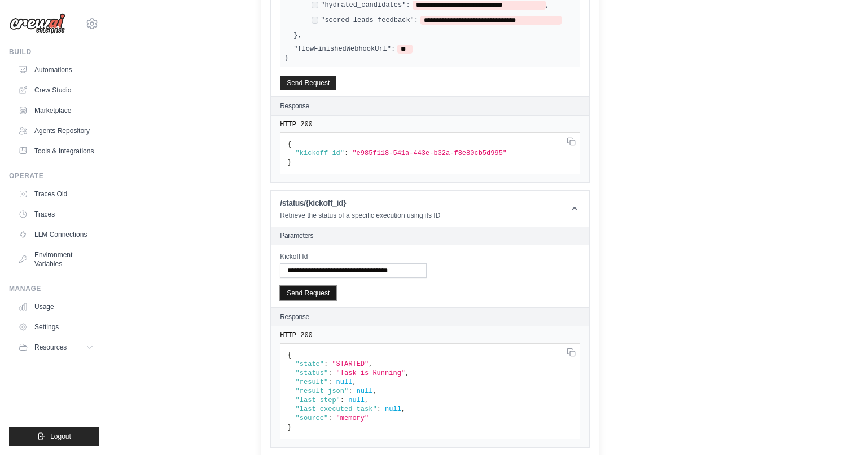
click at [329, 289] on button "Send Request" at bounding box center [308, 294] width 56 height 14
click at [63, 63] on link "Automations" at bounding box center [57, 70] width 85 height 18
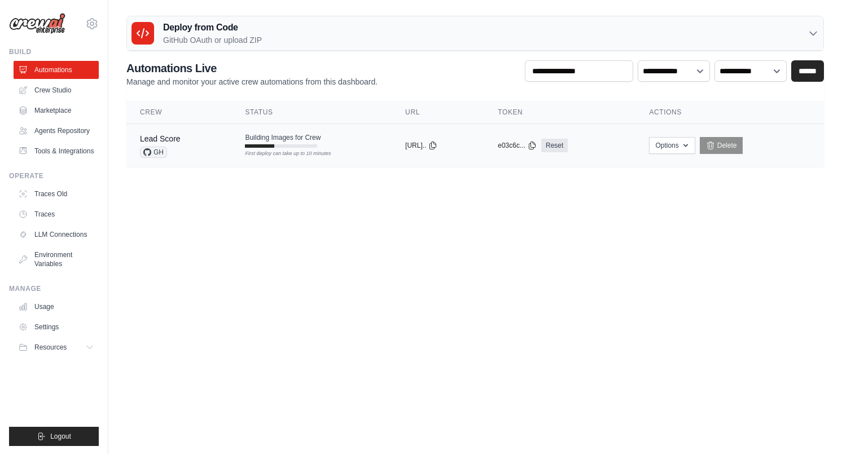
click at [189, 142] on div "Lead Score GH" at bounding box center [179, 145] width 78 height 25
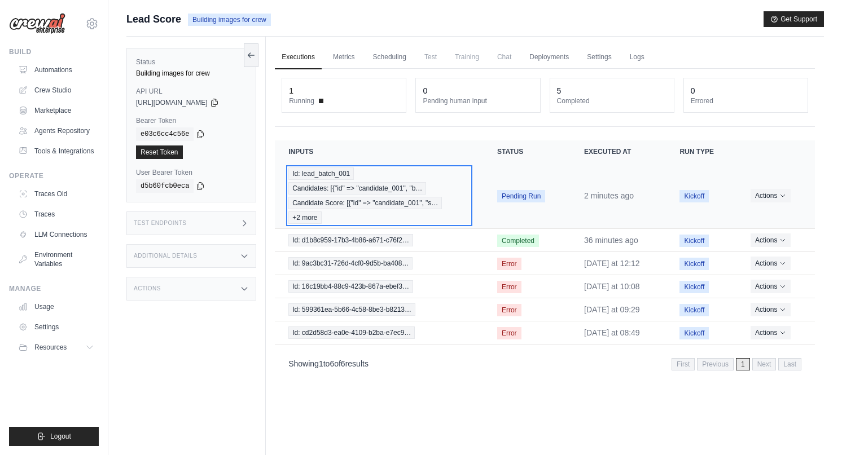
click at [452, 177] on div "Id: lead_batch_001 Candidates: [{"id" => "candidate_001", "b… Candidate Score: …" at bounding box center [379, 196] width 182 height 56
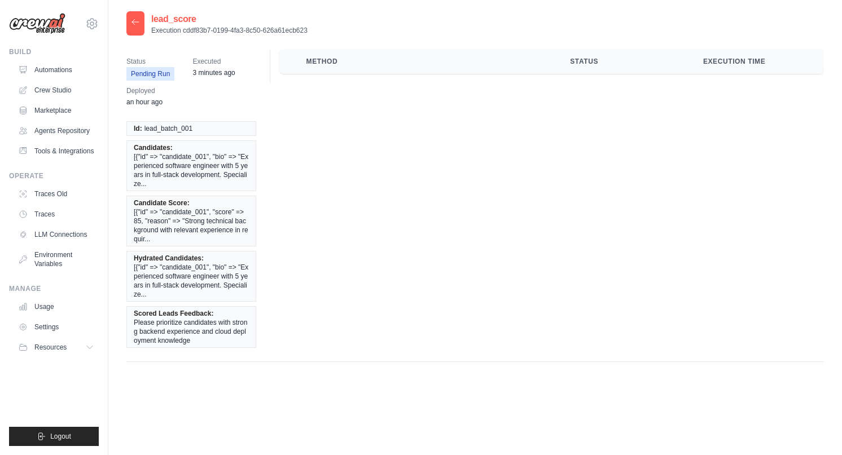
click at [485, 178] on div "Status Pending Run Executed 3 minutes ago Deployed an hour ago Id: lead_batch_0…" at bounding box center [474, 205] width 697 height 313
click at [139, 28] on div at bounding box center [135, 23] width 18 height 24
click at [135, 24] on icon at bounding box center [135, 21] width 9 height 9
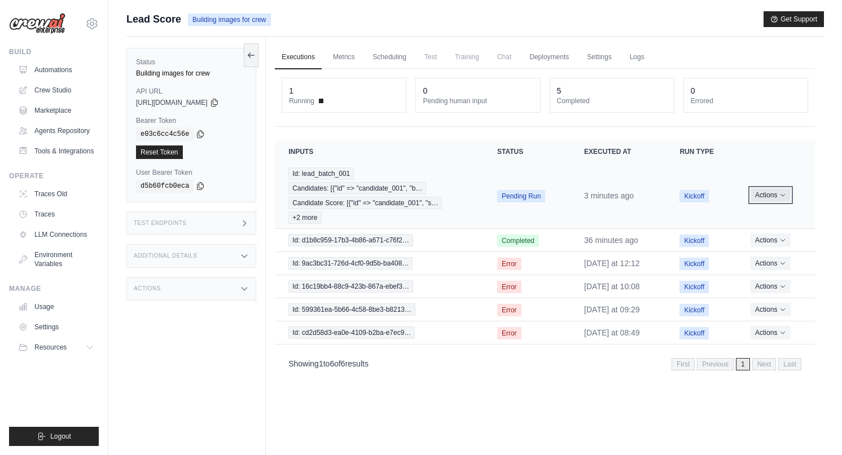
click at [786, 200] on button "Actions" at bounding box center [770, 195] width 40 height 14
click at [751, 214] on link "View Details" at bounding box center [765, 216] width 72 height 18
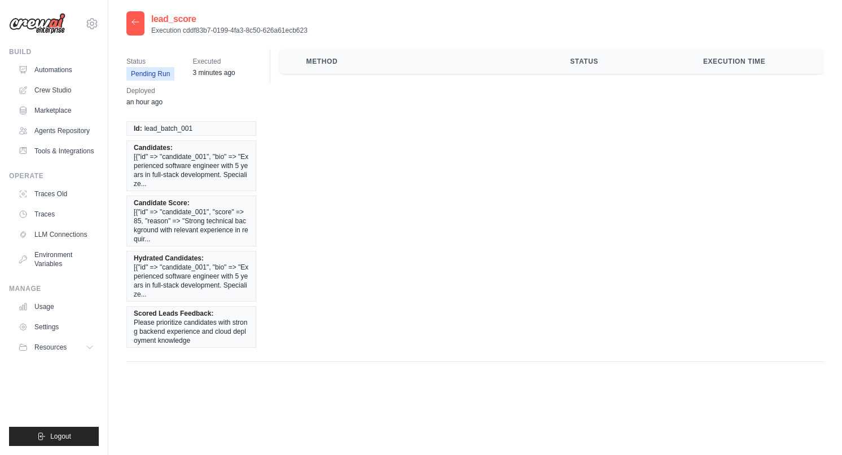
click at [209, 145] on li "Candidates: [{"id" => "candidate_001", "bio" => "Experienced software engineer …" at bounding box center [191, 166] width 130 height 51
click at [196, 133] on li "Id: lead_batch_001" at bounding box center [191, 128] width 130 height 15
click at [333, 56] on th "Method" at bounding box center [425, 61] width 264 height 25
click at [633, 73] on div "Method Status Execution Time" at bounding box center [547, 66] width 554 height 34
click at [132, 21] on icon at bounding box center [135, 21] width 9 height 9
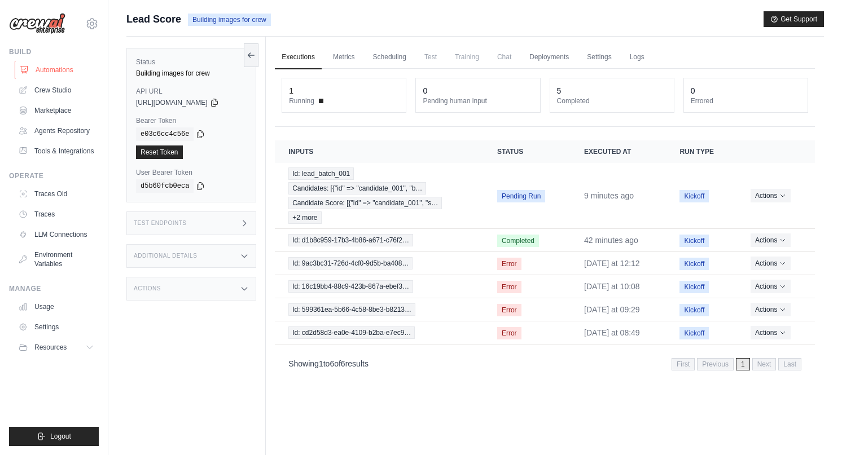
click at [69, 64] on link "Automations" at bounding box center [57, 70] width 85 height 18
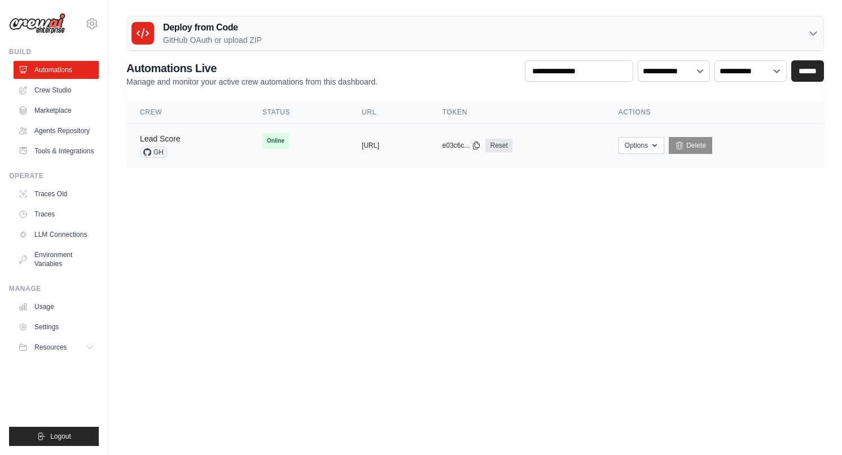
click at [169, 135] on link "Lead Score" at bounding box center [160, 138] width 41 height 9
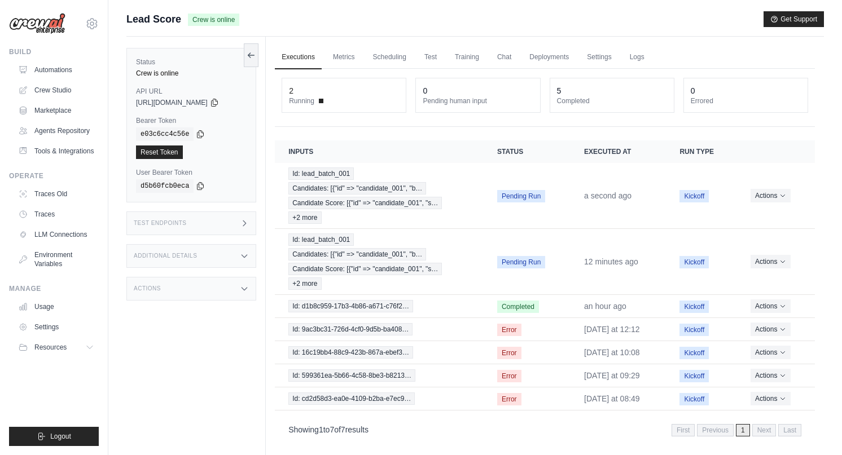
click at [191, 227] on div "Test Endpoints" at bounding box center [191, 224] width 130 height 24
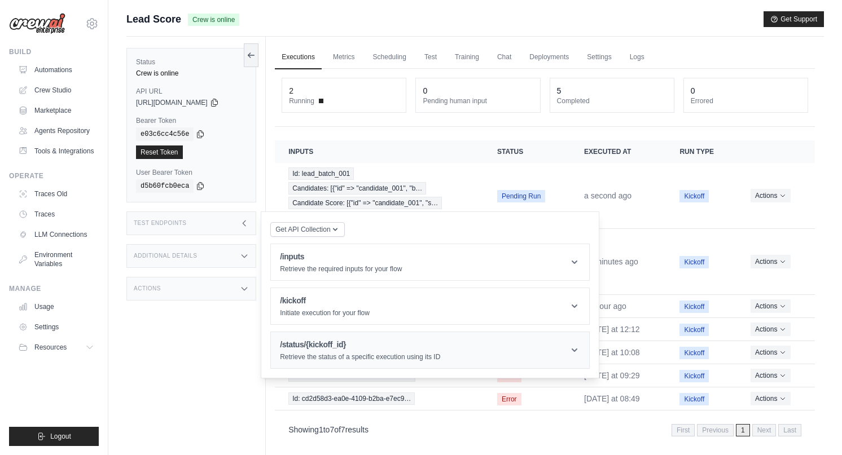
click at [380, 341] on h1 "/status/{kickoff_id}" at bounding box center [360, 344] width 160 height 11
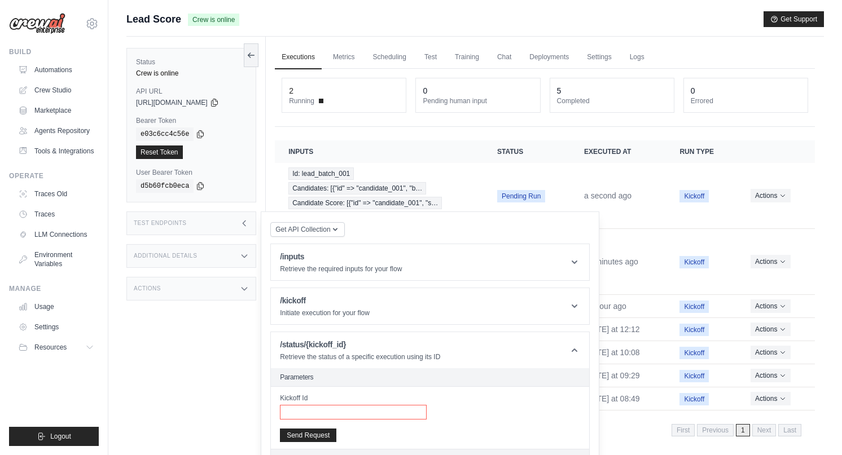
click at [337, 411] on input "Kickoff Id" at bounding box center [353, 412] width 147 height 15
paste input "**********"
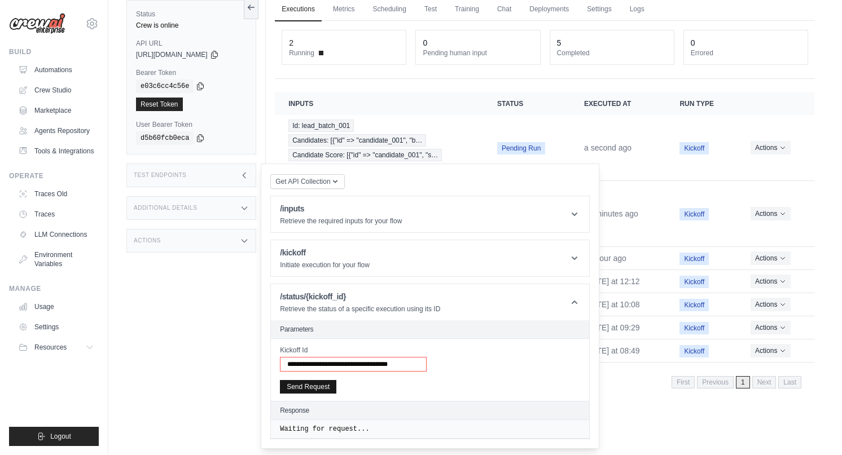
type input "**********"
click at [317, 388] on button "Send Request" at bounding box center [308, 387] width 56 height 14
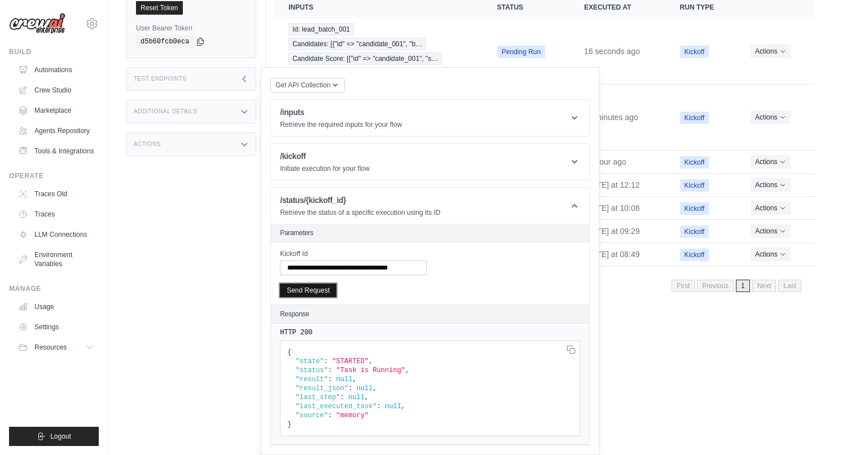
click at [318, 291] on button "Send Request" at bounding box center [308, 291] width 56 height 14
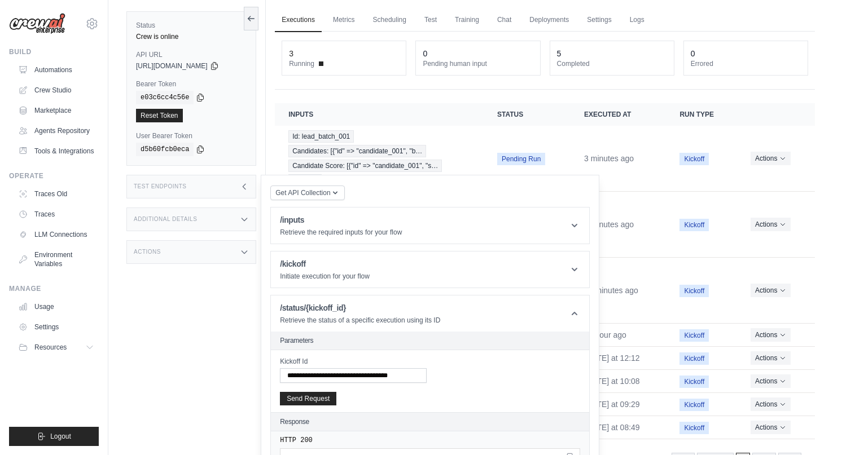
scroll to position [0, 0]
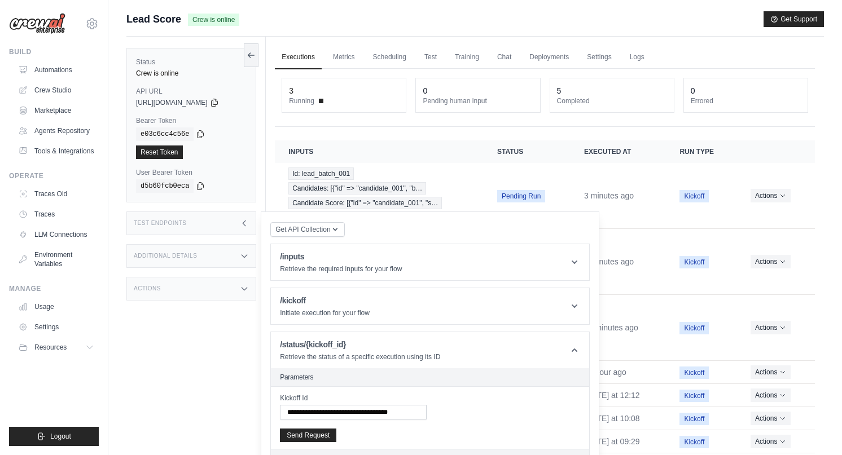
click at [326, 51] on ul "Executions Metrics Scheduling Test Training Chat Deployments Settings Logs" at bounding box center [545, 57] width 540 height 23
click at [293, 51] on link "Executions" at bounding box center [298, 58] width 47 height 24
click at [234, 226] on div "Test Endpoints" at bounding box center [191, 224] width 130 height 24
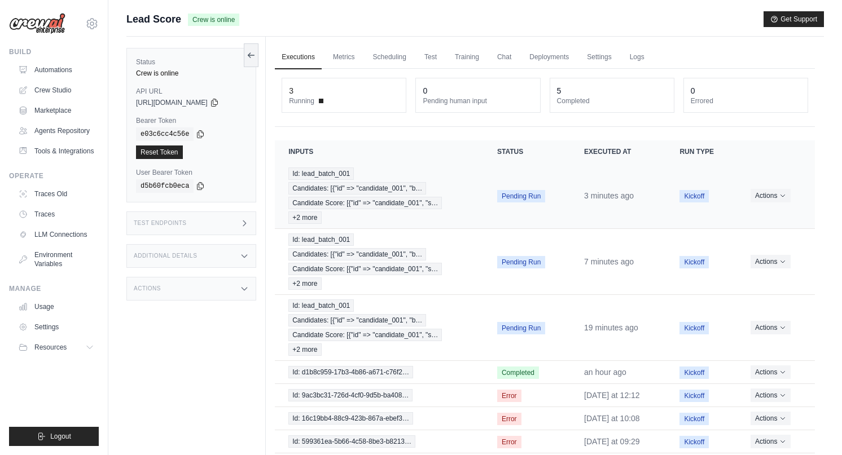
click at [533, 201] on span "Pending Run" at bounding box center [521, 196] width 48 height 12
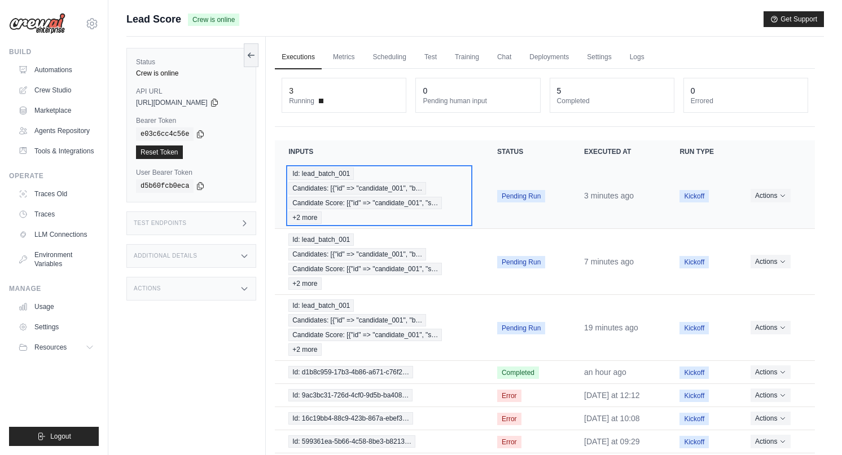
click at [462, 199] on div "Id: lead_batch_001 Candidates: [{"id" => "candidate_001", "b… Candidate Score: …" at bounding box center [379, 196] width 182 height 56
